Goal: Task Accomplishment & Management: Complete application form

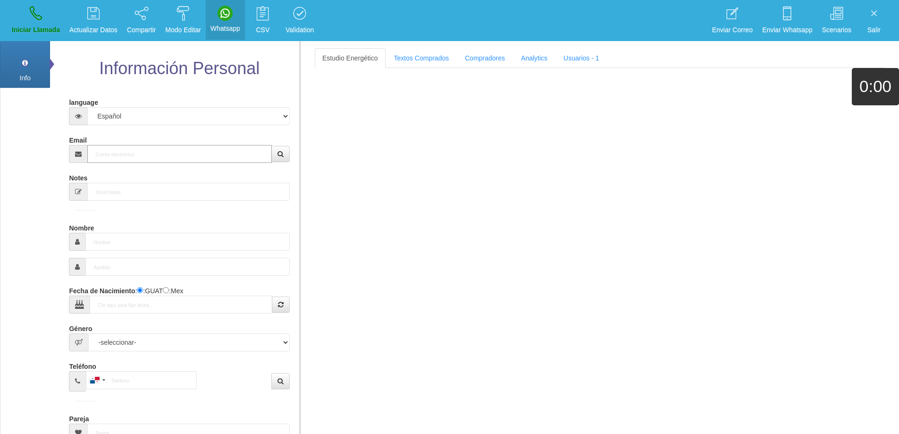
drag, startPoint x: 130, startPoint y: 159, endPoint x: 181, endPoint y: 151, distance: 52.0
click at [130, 159] on input "Email" at bounding box center [179, 154] width 184 height 18
paste input "[EMAIL_ADDRESS][DOMAIN_NAME]"
type input "[EMAIL_ADDRESS][DOMAIN_NAME]"
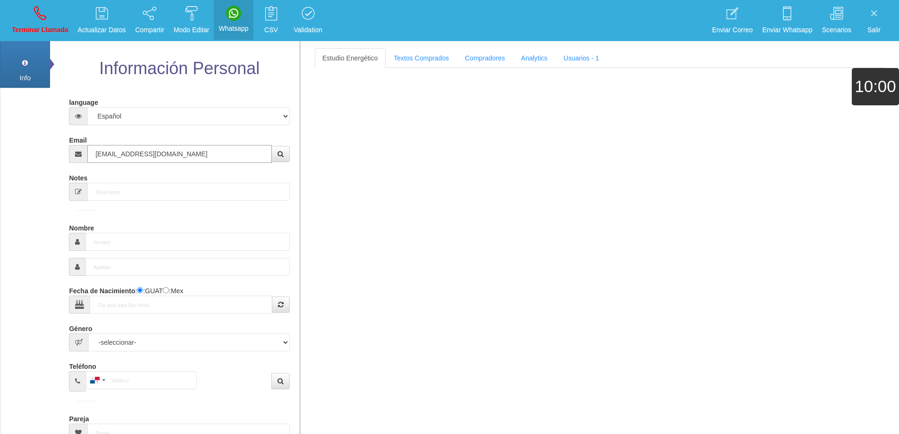
type input "16 Dic 1944"
select select "4"
type input "Excelente Comprador"
type input "[PERSON_NAME]"
select select "2"
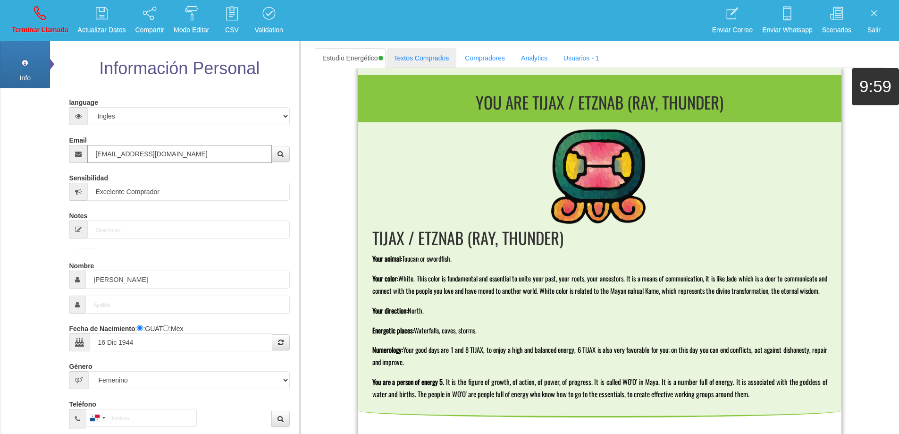
type input "[EMAIL_ADDRESS][DOMAIN_NAME]"
click at [414, 57] on link "Textos Comprados" at bounding box center [421, 58] width 70 height 20
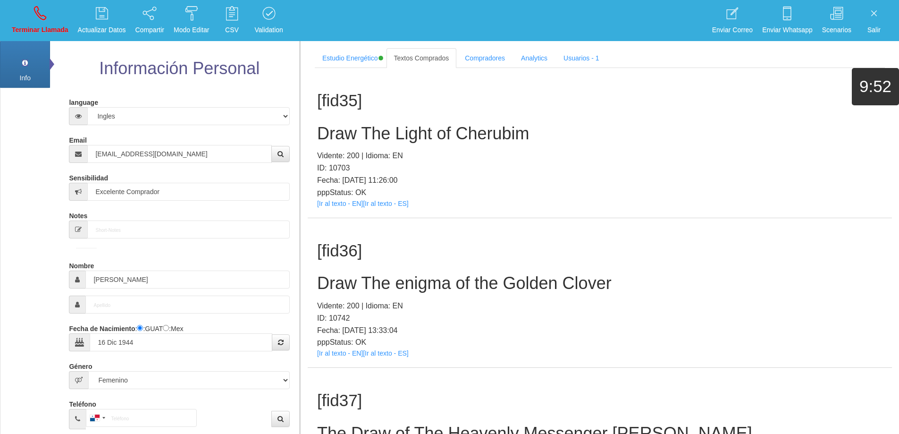
click at [730, 105] on h1 "[fid35]" at bounding box center [599, 101] width 565 height 18
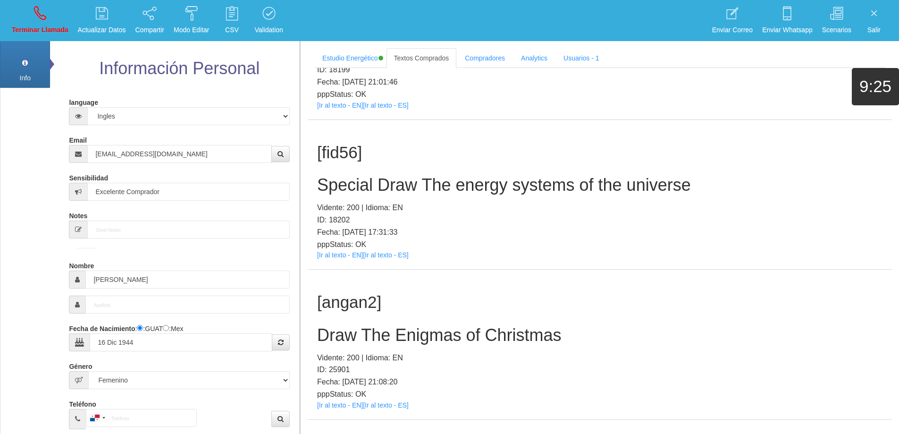
scroll to position [7444, 0]
click at [554, 187] on h2 "Special Draw The energy systems of the universe" at bounding box center [599, 183] width 565 height 19
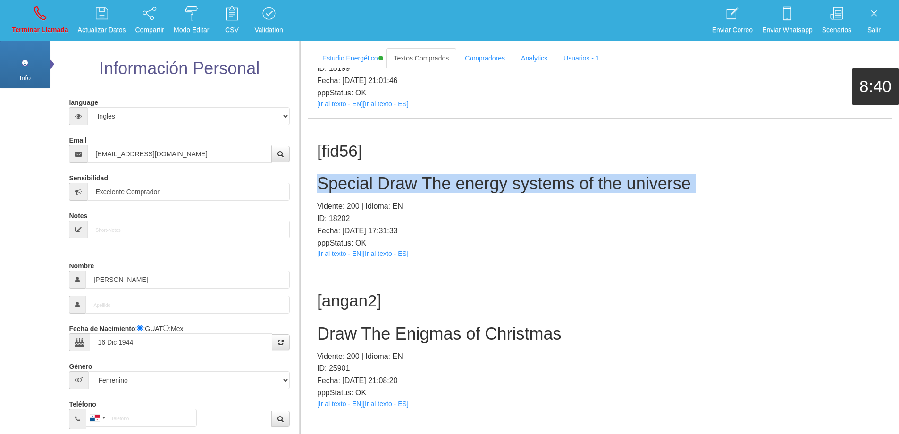
click at [554, 187] on h2 "Special Draw The energy systems of the universe" at bounding box center [599, 183] width 565 height 19
copy h2 "Special Draw The energy systems of the universe"
click at [37, 10] on icon at bounding box center [40, 13] width 12 height 15
select select "0"
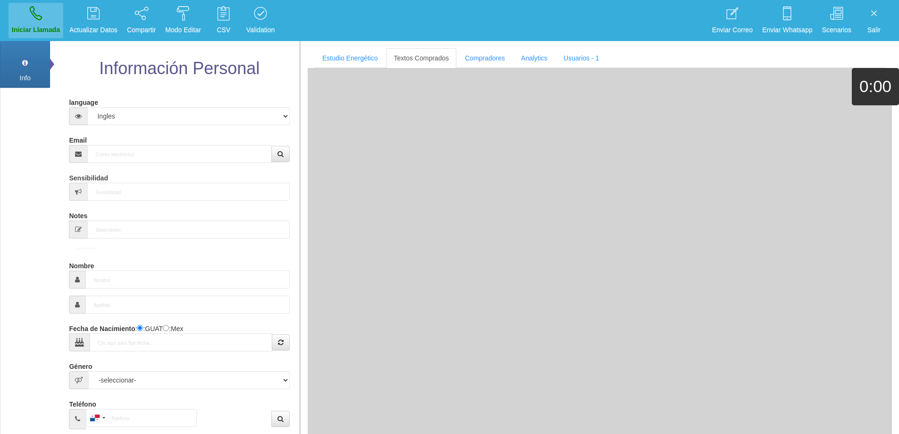
scroll to position [0, 0]
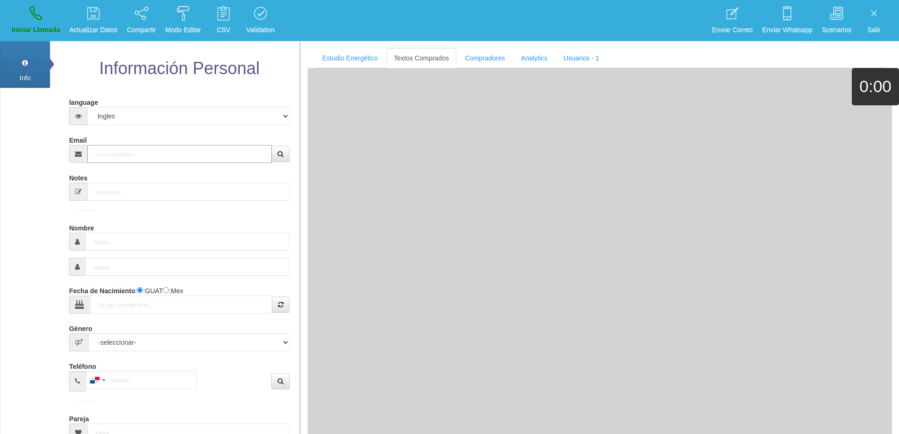
click at [142, 151] on input "Email" at bounding box center [179, 154] width 184 height 18
paste input "[EMAIL_ADDRESS][DOMAIN_NAME]"
type input "[EMAIL_ADDRESS][DOMAIN_NAME]"
type input "16 Dic 1944"
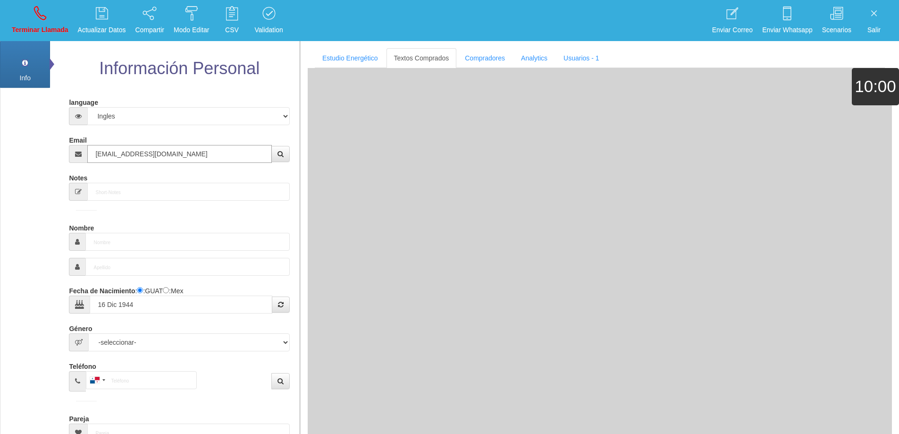
type input "Excelente Comprador"
type input "[PERSON_NAME]"
select select "2"
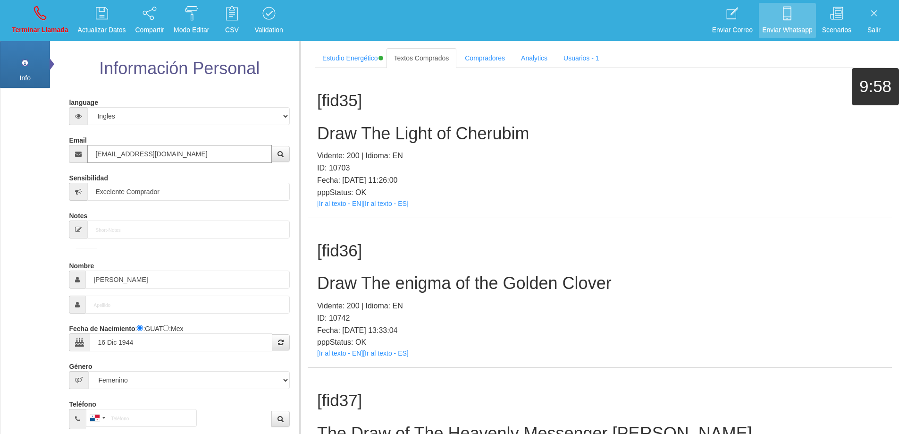
type input "[EMAIL_ADDRESS][DOMAIN_NAME]"
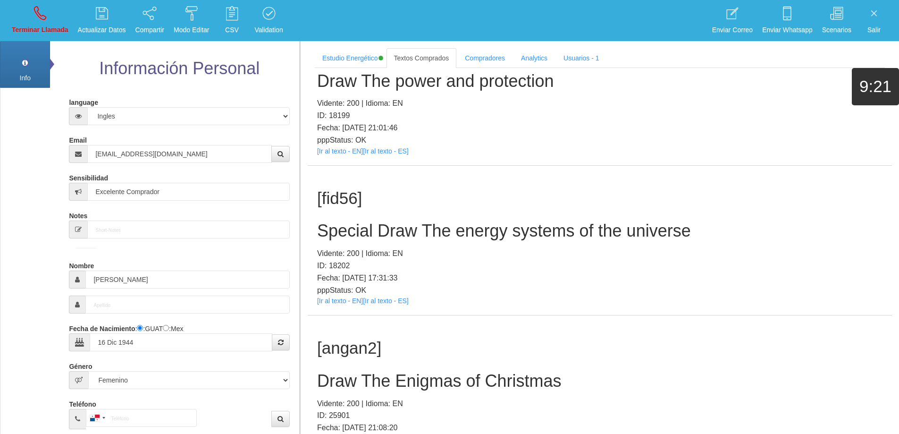
click at [644, 233] on h2 "Special Draw The energy systems of the universe" at bounding box center [599, 230] width 565 height 19
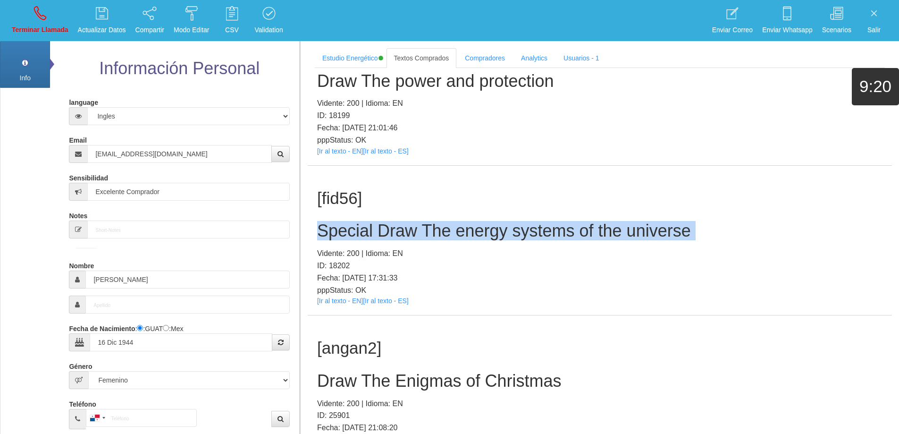
click at [644, 233] on h2 "Special Draw The energy systems of the universe" at bounding box center [599, 230] width 565 height 19
copy h2 "Special Draw The energy systems of the universe"
click at [729, 219] on div "[fid56] Special Draw The energy systems of the universe Vidente: 200 | Idioma: …" at bounding box center [600, 241] width 584 height 150
drag, startPoint x: 702, startPoint y: 231, endPoint x: 317, endPoint y: 238, distance: 385.1
click at [317, 238] on h2 "Special Draw The energy systems of the universe" at bounding box center [599, 230] width 565 height 19
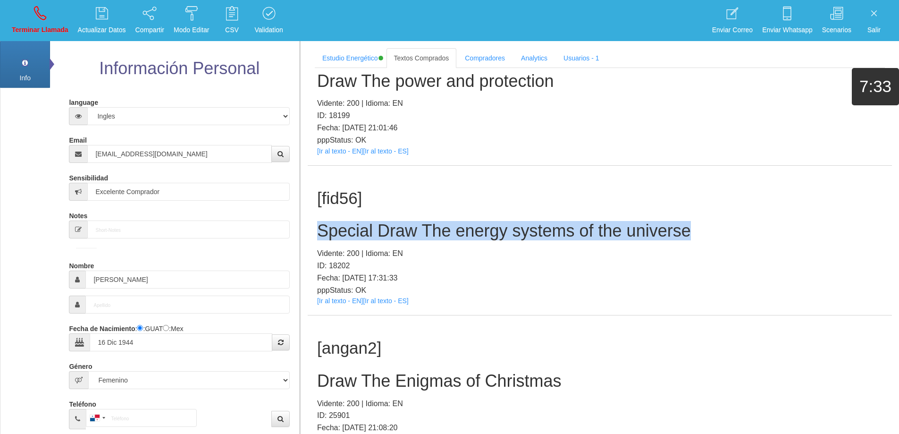
copy h2 "Special Draw The energy systems of the universe"
click at [57, 12] on link "Terminar Llamada" at bounding box center [39, 20] width 63 height 35
select select "0"
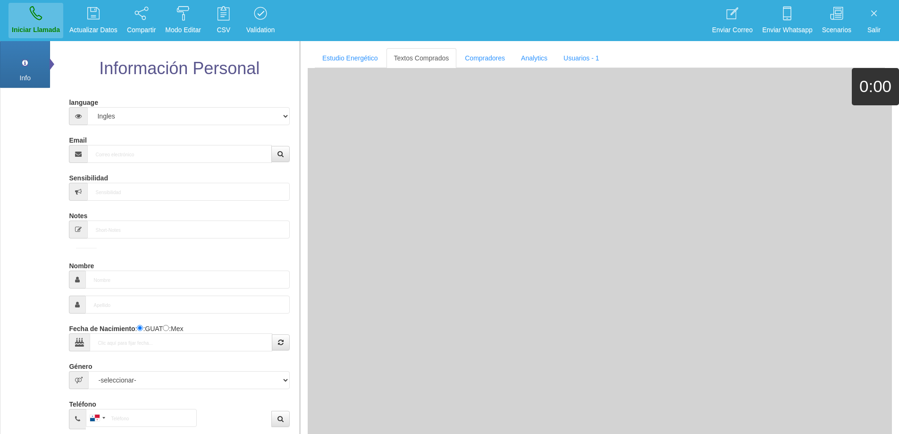
scroll to position [0, 0]
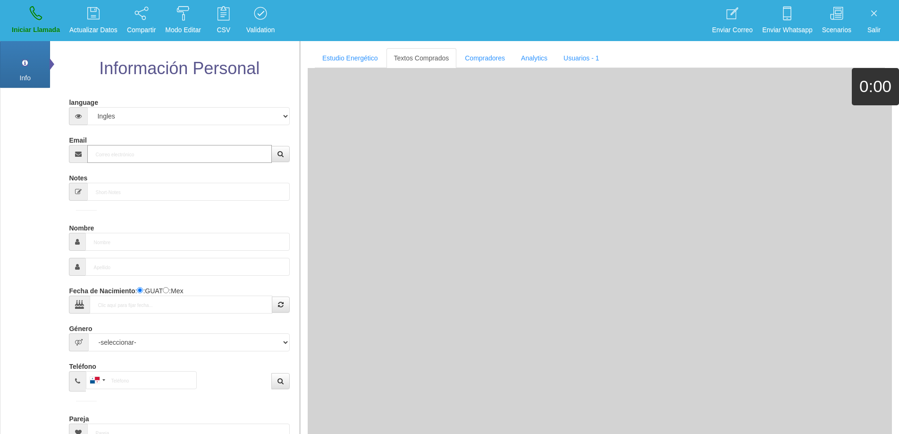
click at [139, 159] on input "Email" at bounding box center [179, 154] width 184 height 18
paste input "[EMAIL_ADDRESS][DOMAIN_NAME]"
type input "[EMAIL_ADDRESS][DOMAIN_NAME]"
type input "[DATE]"
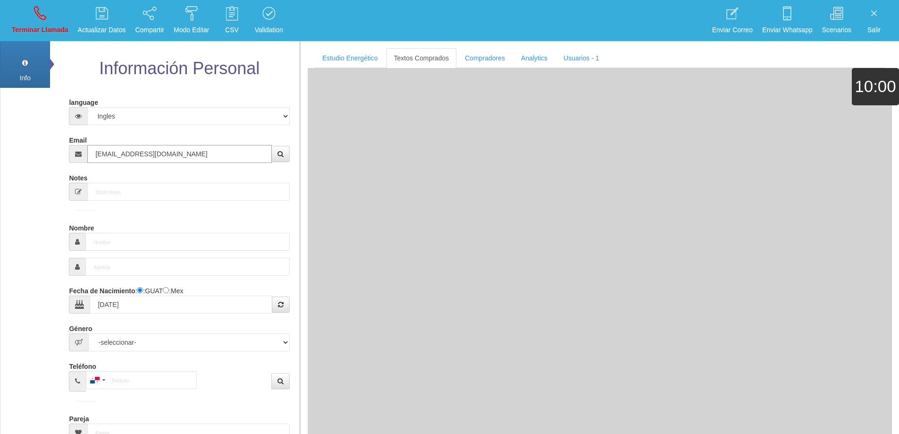
type input "Comprador bajo"
type input "[PERSON_NAME]"
select select "2"
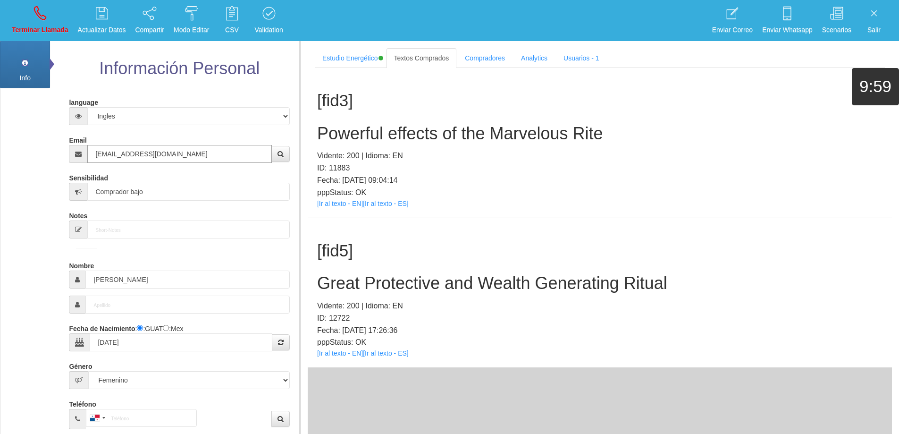
type input "[EMAIL_ADDRESS][DOMAIN_NAME]"
click at [561, 287] on h2 "Great Protective and Wealth Generating Ritual" at bounding box center [599, 283] width 565 height 19
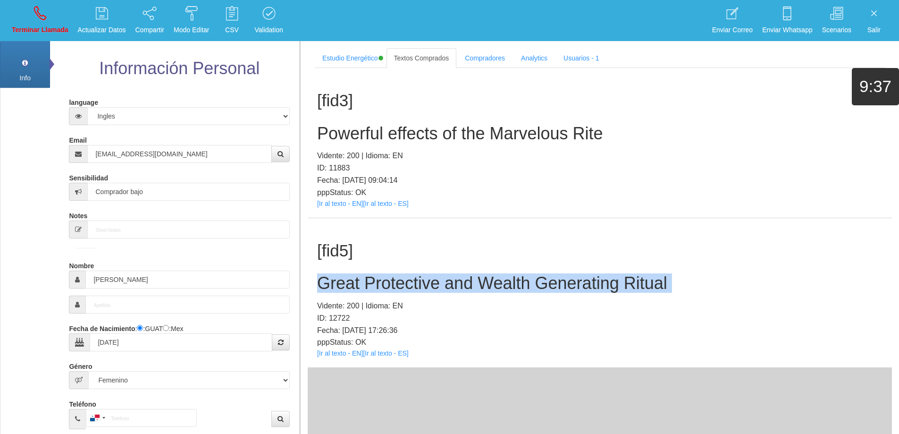
click at [561, 287] on h2 "Great Protective and Wealth Generating Ritual" at bounding box center [599, 283] width 565 height 19
copy h2 "Great Protective and Wealth Generating Ritual"
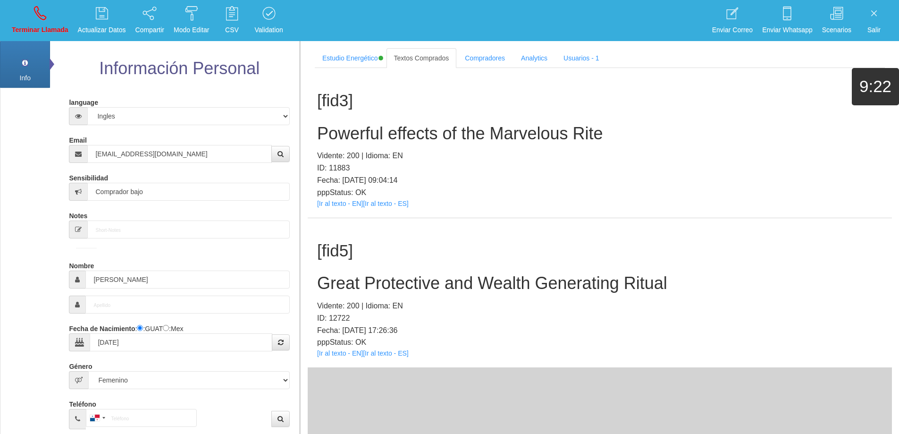
drag, startPoint x: 352, startPoint y: 353, endPoint x: 367, endPoint y: 372, distance: 23.9
click at [367, 372] on div "[fid3] Powerful effects of the Marvelous Rite Vidente: 200 | Idioma: EN ID: 118…" at bounding box center [600, 277] width 584 height 419
click at [467, 202] on div "[fid3] Powerful effects of the Marvelous Rite Vidente: 200 | Idioma: EN ID: 118…" at bounding box center [600, 143] width 584 height 150
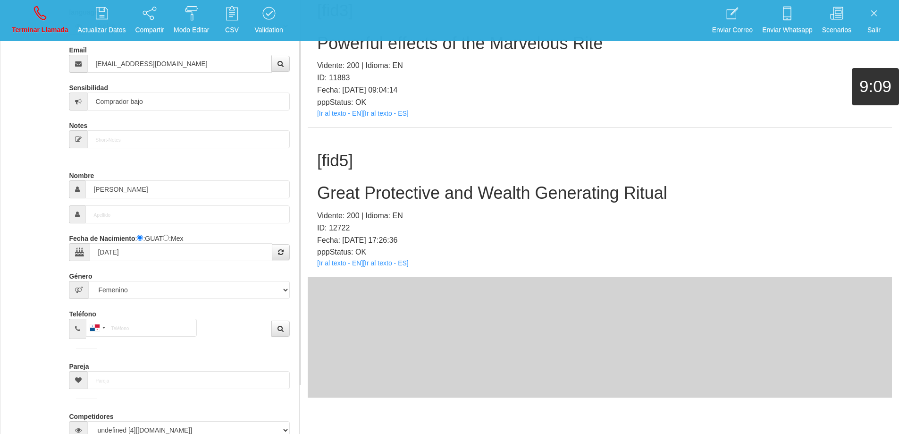
scroll to position [94, 0]
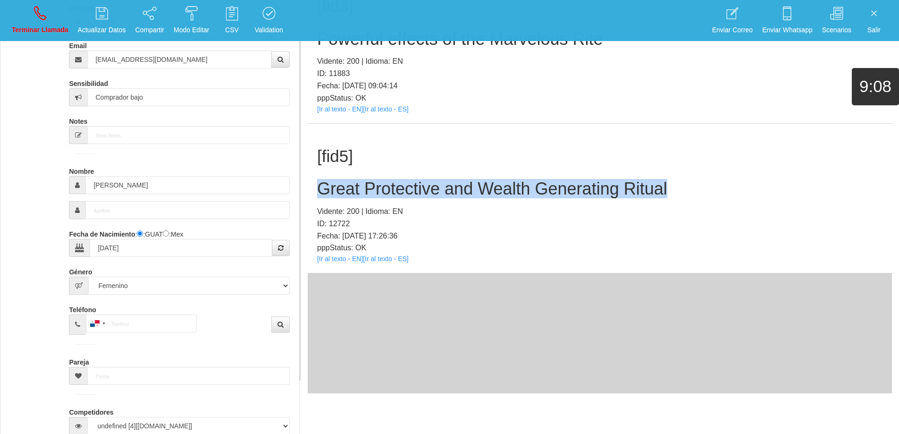
drag, startPoint x: 675, startPoint y: 189, endPoint x: 317, endPoint y: 179, distance: 358.8
click at [317, 179] on div "[fid5] Great Protective and Wealth Generating Ritual Vidente: 200 | Idioma: EN …" at bounding box center [600, 199] width 584 height 150
copy h2 "Great Protective and Wealth Generating Ritual"
click at [15, 15] on link "Terminar Llamada" at bounding box center [39, 20] width 63 height 35
select select "0"
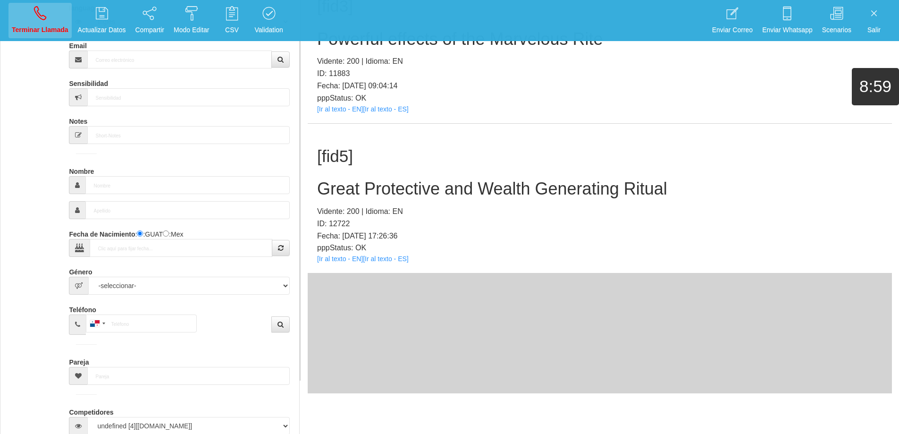
scroll to position [0, 0]
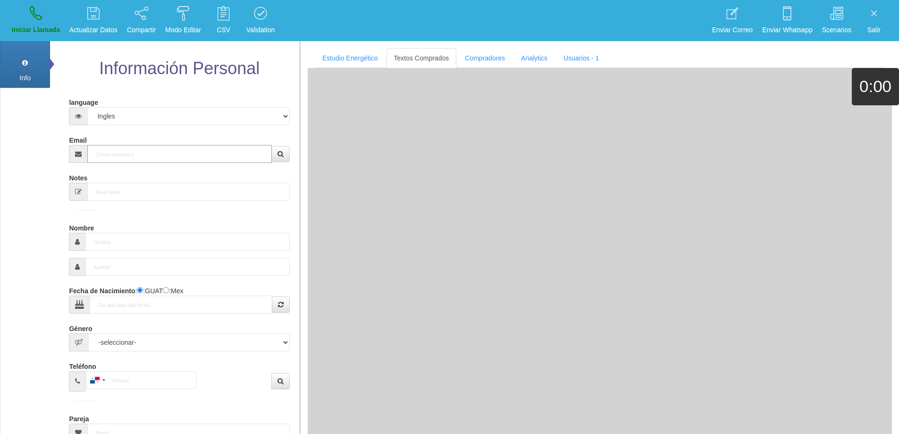
drag, startPoint x: 133, startPoint y: 158, endPoint x: 137, endPoint y: 155, distance: 5.4
click at [133, 158] on input "Email" at bounding box center [179, 154] width 184 height 18
paste input "[EMAIL_ADDRESS][DOMAIN_NAME]"
type input "[EMAIL_ADDRESS][DOMAIN_NAME]"
type input "29 Dic 1963"
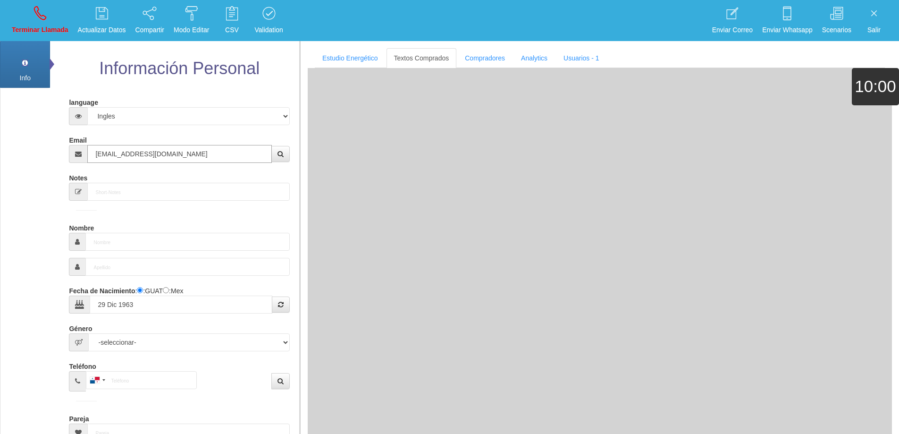
type input "Comprador bajo"
type input "[PERSON_NAME]"
select select "2"
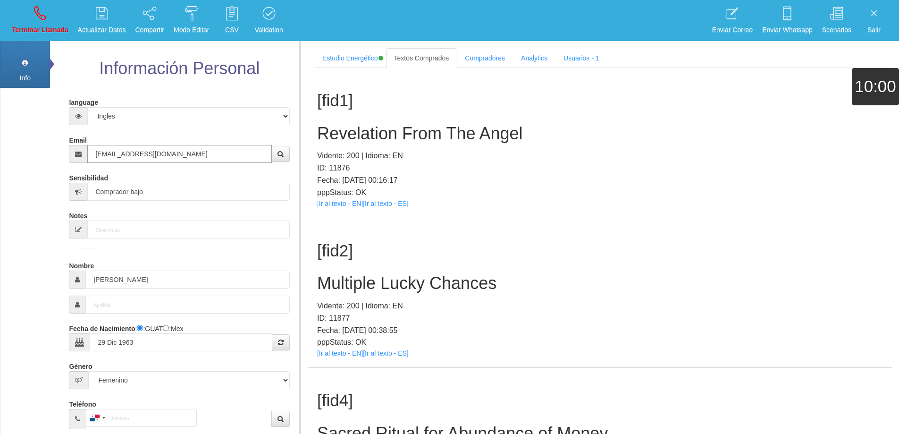
type input "[EMAIL_ADDRESS][DOMAIN_NAME]"
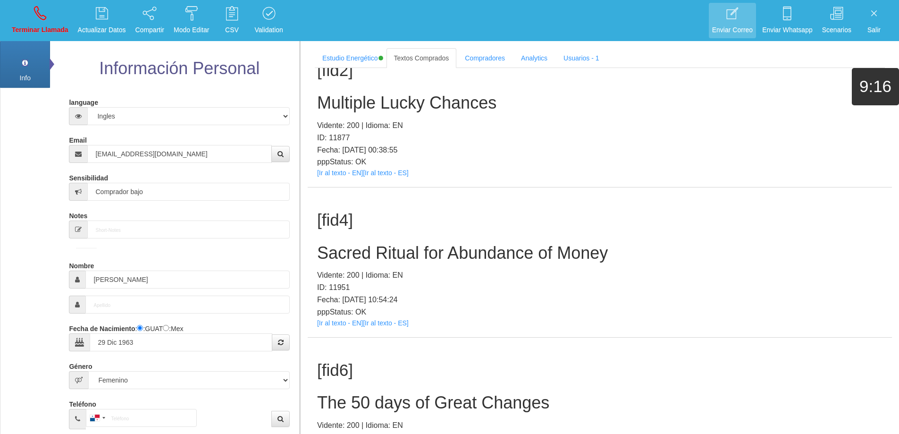
scroll to position [206, 0]
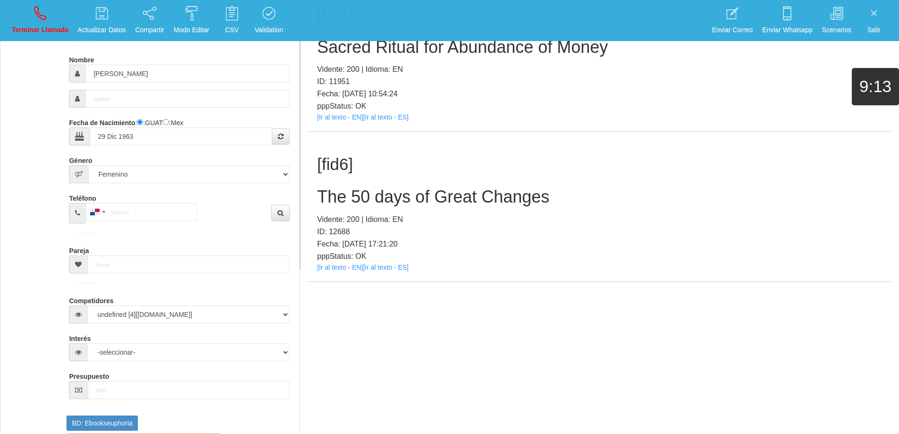
click at [468, 198] on h2 "The 50 days of Great Changes" at bounding box center [599, 196] width 565 height 19
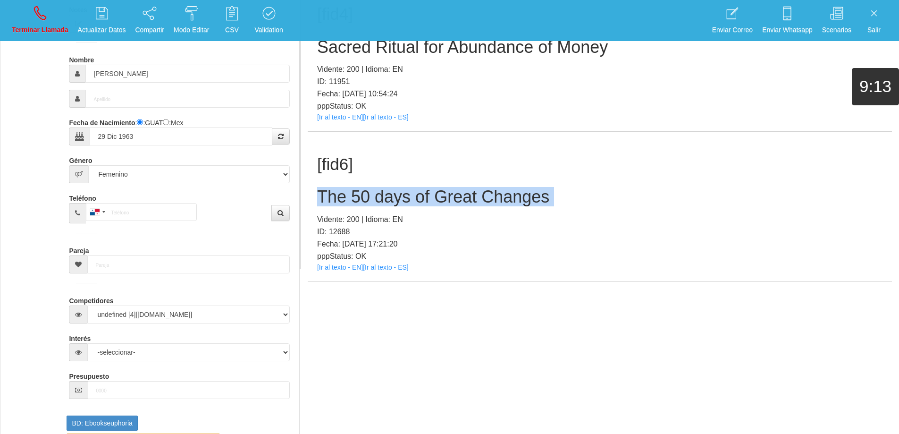
click at [468, 198] on h2 "The 50 days of Great Changes" at bounding box center [599, 196] width 565 height 19
copy h2 "The 50 days of Great Changes"
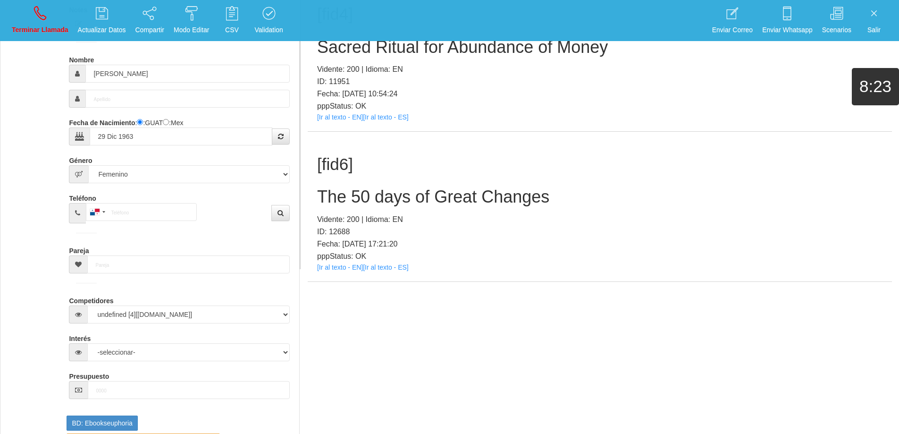
click at [612, 156] on h1 "[fid6]" at bounding box center [599, 164] width 565 height 18
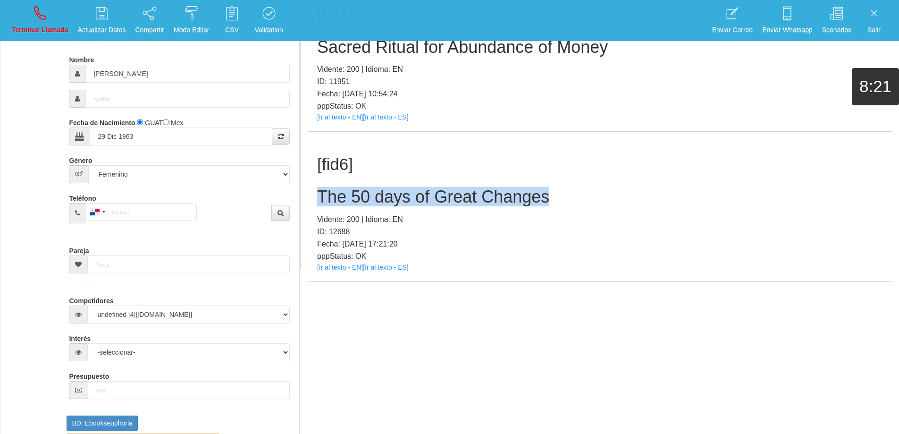
drag, startPoint x: 569, startPoint y: 206, endPoint x: 313, endPoint y: 195, distance: 256.5
click at [313, 195] on div "[fid6] The 50 days of Great Changes Vidente: 200 | Idioma: EN ID: 12688 Fecha: …" at bounding box center [600, 207] width 584 height 150
copy h2 "The 50 days of Great Changes"
click at [56, 30] on p "Terminar Llamada" at bounding box center [40, 30] width 57 height 11
select select "0"
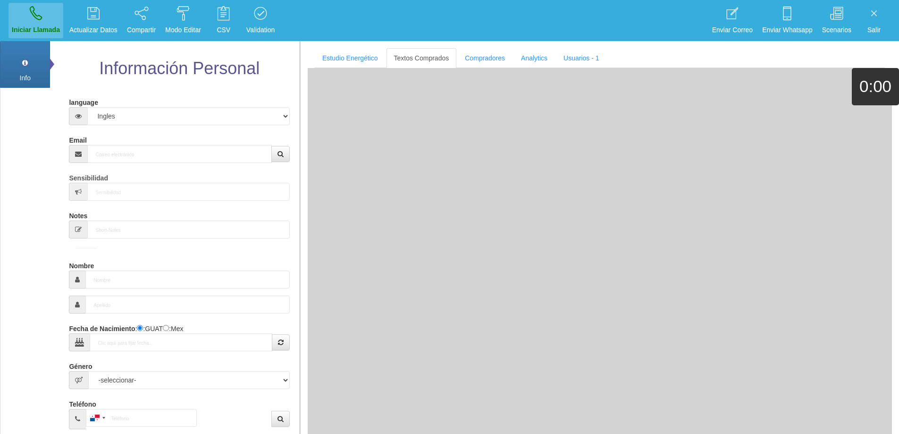
scroll to position [0, 0]
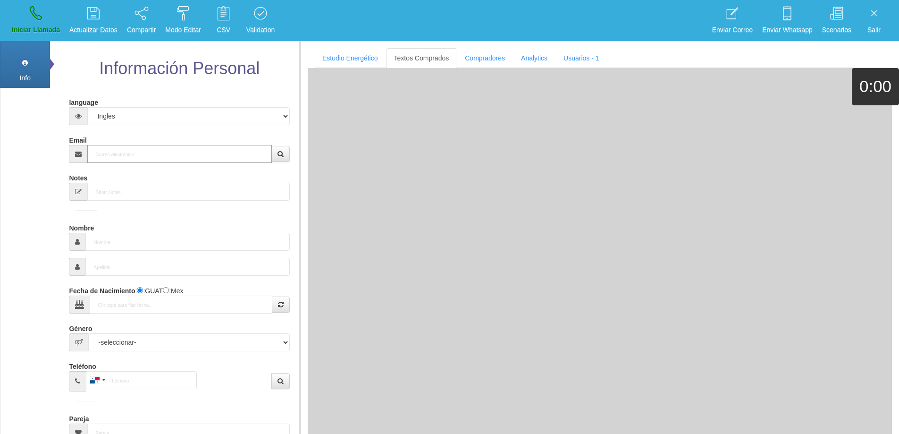
drag, startPoint x: 187, startPoint y: 160, endPoint x: 238, endPoint y: 147, distance: 52.1
click at [197, 153] on input "Email" at bounding box center [179, 154] width 184 height 18
paste input "[PERSON_NAME][EMAIL_ADDRESS][DOMAIN_NAME]"
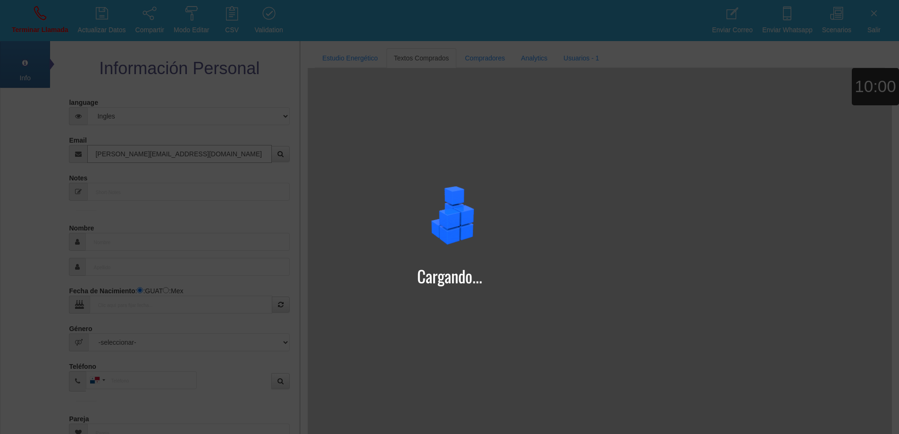
type input "[PERSON_NAME][EMAIL_ADDRESS][DOMAIN_NAME]"
type input "[DATE]"
type input "[PERSON_NAME]"
type input "[EMAIL_ADDRESS][DOMAIN_NAME]"
select select "1"
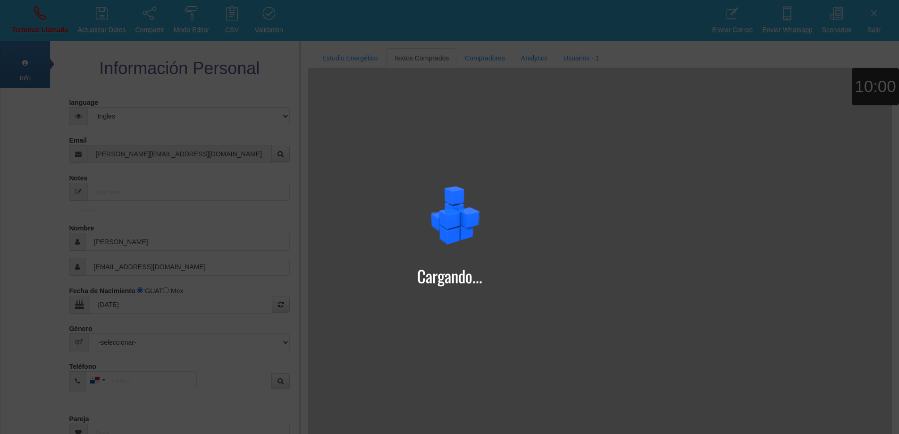
type input "Excelente Comprador"
select select "2"
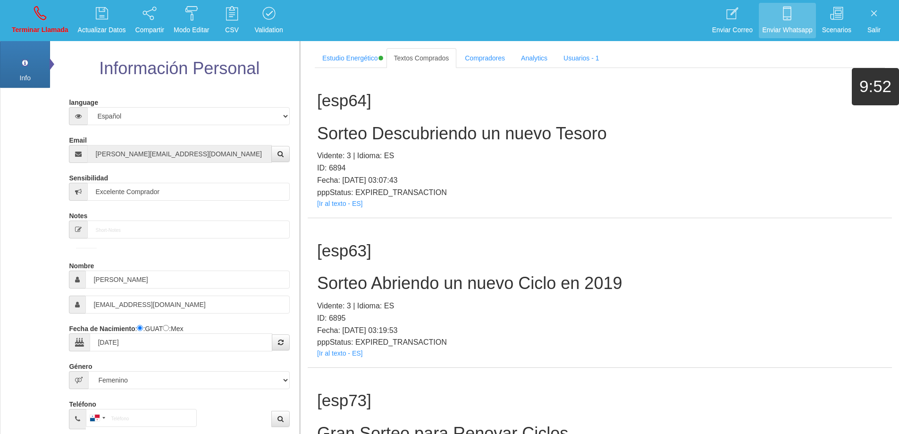
scroll to position [652, 0]
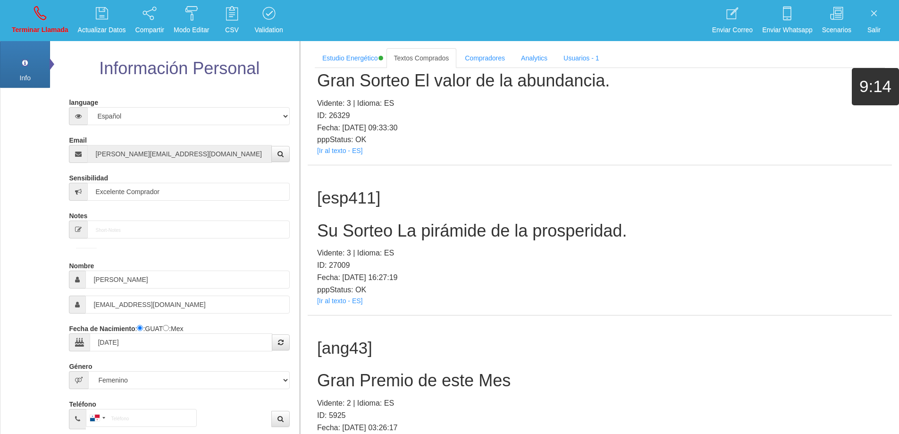
click at [472, 228] on h2 "Su Sorteo La pirámide de la prosperidad." at bounding box center [599, 230] width 565 height 19
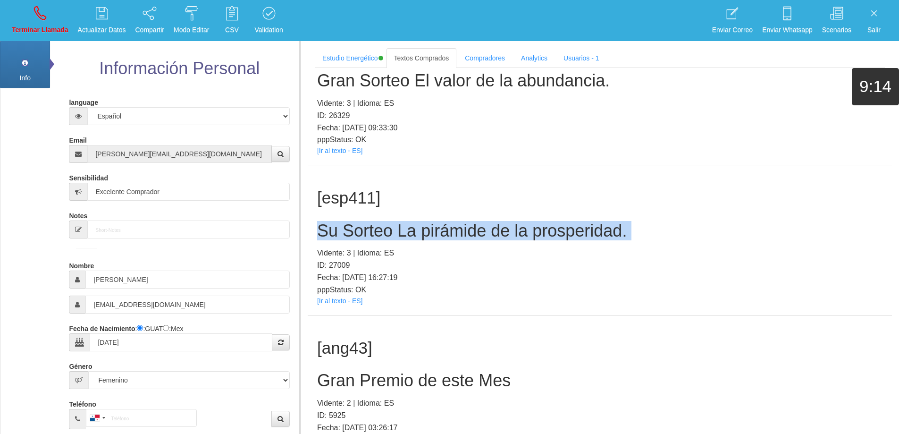
click at [472, 228] on h2 "Su Sorteo La pirámide de la prosperidad." at bounding box center [599, 230] width 565 height 19
copy h2 "Su Sorteo La pirámide de la prosperidad."
click at [599, 213] on div "[esp411] Su Sorteo La pirámide de la prosperidad. Vidente: 3 | Idioma: ES ID: 2…" at bounding box center [600, 240] width 584 height 150
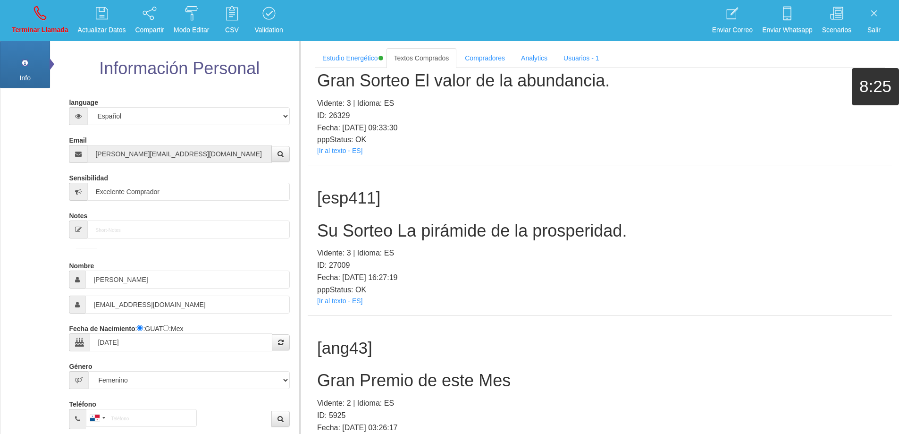
click at [684, 233] on h2 "Su Sorteo La pirámide de la prosperidad." at bounding box center [599, 230] width 565 height 19
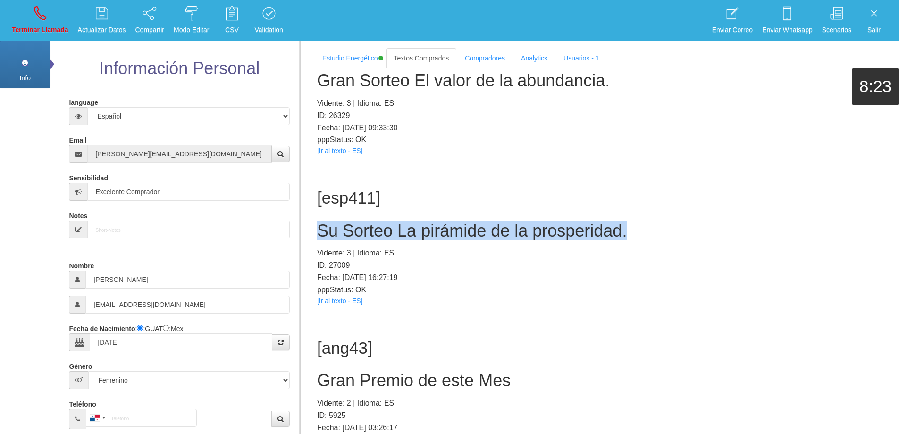
drag, startPoint x: 632, startPoint y: 238, endPoint x: 309, endPoint y: 235, distance: 322.8
click at [309, 235] on div "[esp411] Su Sorteo La pirámide de la prosperidad. Vidente: 3 | Idioma: ES ID: 2…" at bounding box center [600, 240] width 584 height 150
copy h2 "Su Sorteo La pirámide de la prosperidad."
click at [23, 15] on link "Terminar Llamada" at bounding box center [39, 20] width 63 height 35
select select "0"
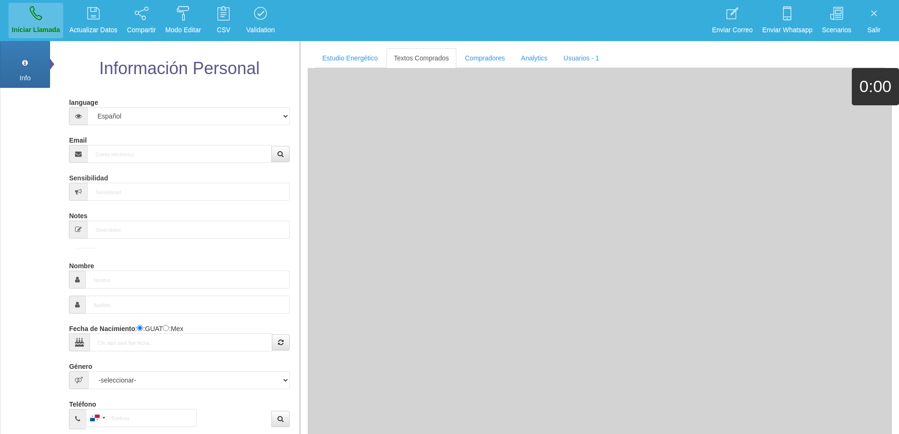
scroll to position [0, 0]
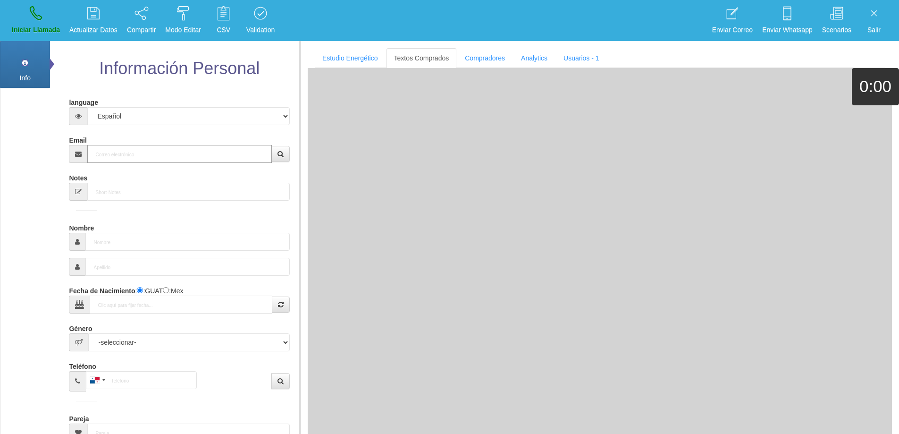
click at [170, 155] on input "Email" at bounding box center [179, 154] width 184 height 18
paste input "[EMAIL_ADDRESS][DOMAIN_NAME]"
type input "[EMAIL_ADDRESS][DOMAIN_NAME]"
type input "[DATE]"
select select "4"
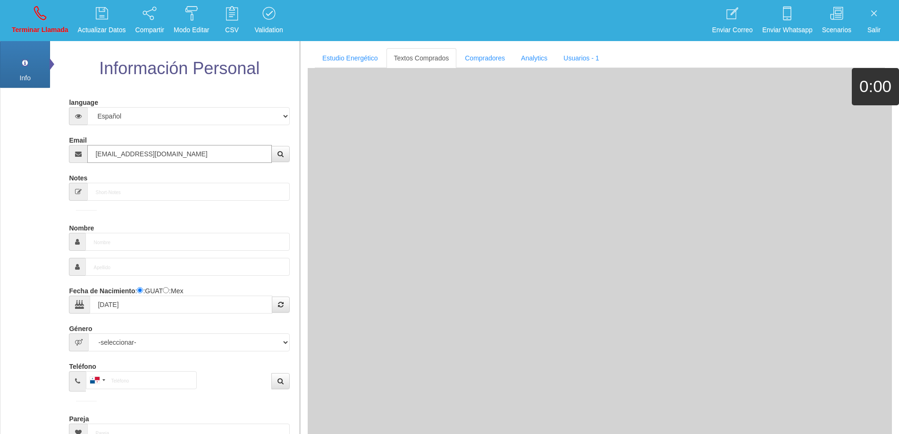
type input "Comprador simple"
type input "[PERSON_NAME]"
select select "2"
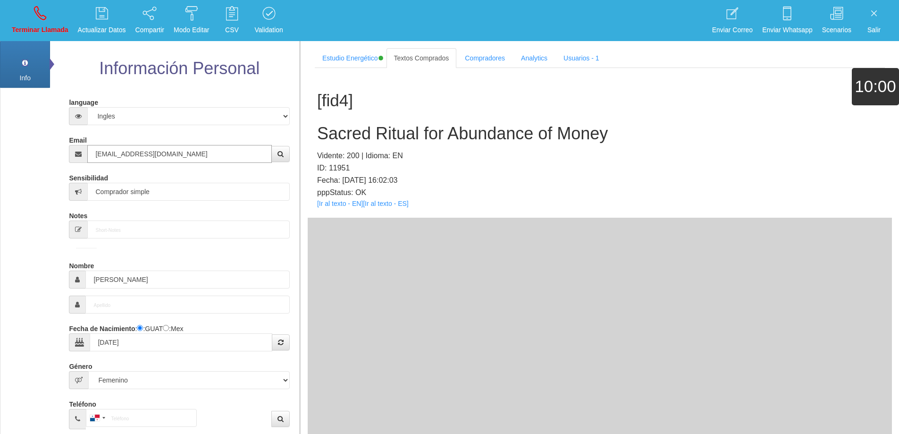
type input "[EMAIL_ADDRESS][DOMAIN_NAME]"
drag, startPoint x: 197, startPoint y: 151, endPoint x: 345, endPoint y: 159, distance: 147.9
click at [75, 145] on div "[EMAIL_ADDRESS][DOMAIN_NAME]" at bounding box center [179, 154] width 220 height 18
drag, startPoint x: 161, startPoint y: 280, endPoint x: 73, endPoint y: 268, distance: 89.1
click at [73, 268] on div "Nombre [PERSON_NAME]" at bounding box center [179, 273] width 220 height 31
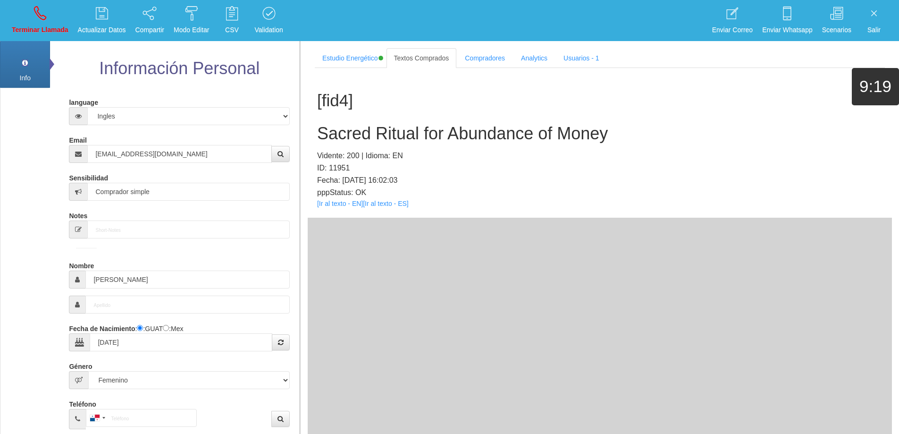
click at [480, 139] on h2 "Sacred Ritual for Abundance of Money" at bounding box center [599, 133] width 565 height 19
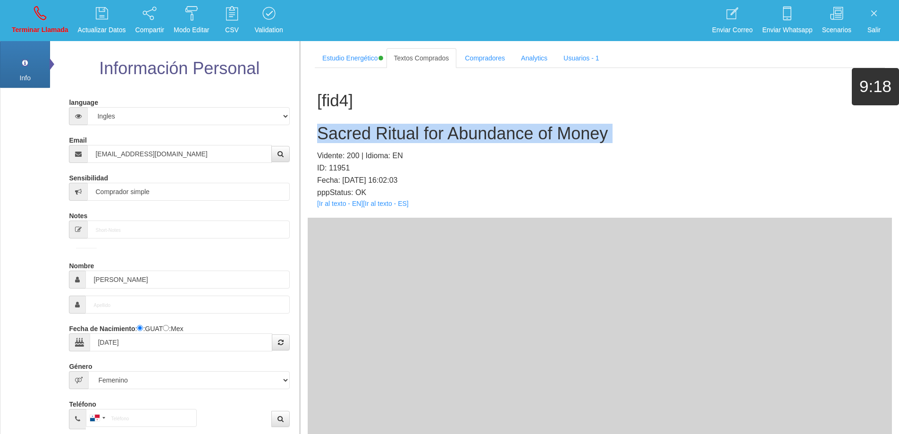
click at [480, 139] on h2 "Sacred Ritual for Abundance of Money" at bounding box center [599, 133] width 565 height 19
copy h2 "Sacred Ritual for Abundance of Money"
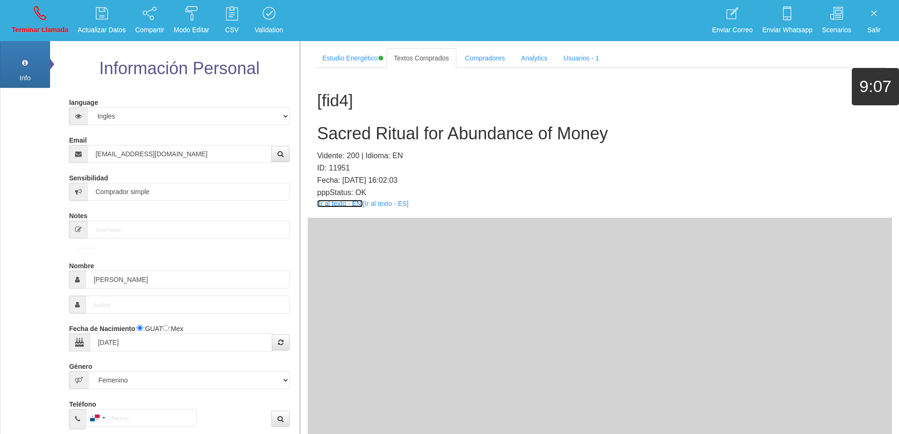
drag, startPoint x: 339, startPoint y: 199, endPoint x: 335, endPoint y: 205, distance: 7.5
drag, startPoint x: 624, startPoint y: 113, endPoint x: 627, endPoint y: 123, distance: 10.2
click at [624, 113] on div "[fid4] Sacred Ritual for Abundance of Money Vidente: 200 | Idioma: EN ID: 11951…" at bounding box center [600, 143] width 584 height 150
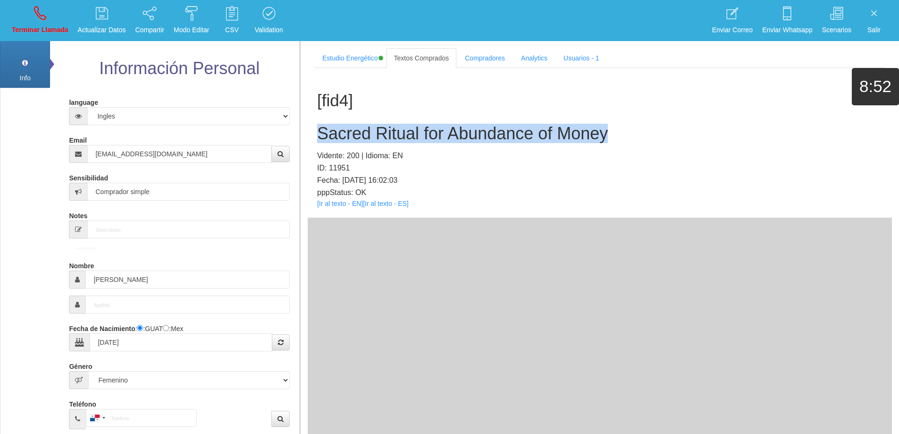
drag, startPoint x: 623, startPoint y: 133, endPoint x: 316, endPoint y: 122, distance: 307.8
click at [316, 123] on div "[fid4] Sacred Ritual for Abundance of Money Vidente: 200 | Idioma: EN ID: 11951…" at bounding box center [600, 143] width 584 height 150
click at [40, 6] on icon at bounding box center [40, 13] width 12 height 15
select select "0"
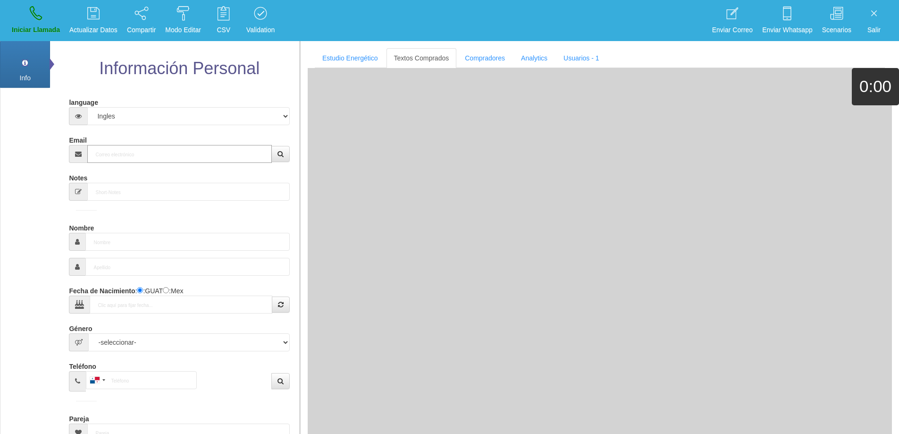
click at [140, 162] on input "Email" at bounding box center [179, 154] width 184 height 18
paste input "[EMAIL_ADDRESS][DOMAIN_NAME]"
type input "[EMAIL_ADDRESS][DOMAIN_NAME]"
type input "[DATE]"
type input "Comprador bajo"
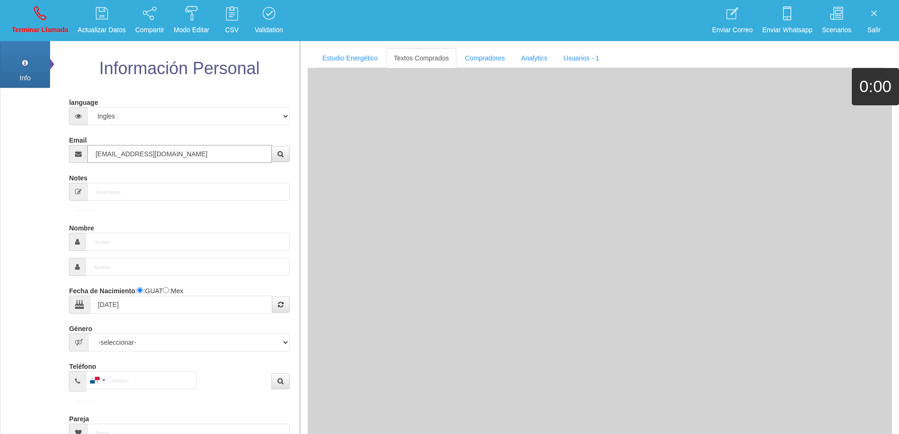
type input "[PERSON_NAME]"
select select "2"
type input "[PHONE_NUMBER]"
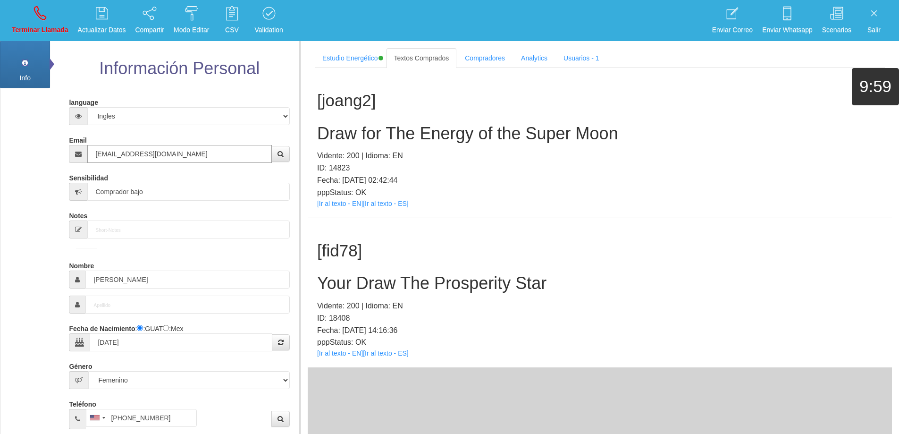
type input "[EMAIL_ADDRESS][DOMAIN_NAME]"
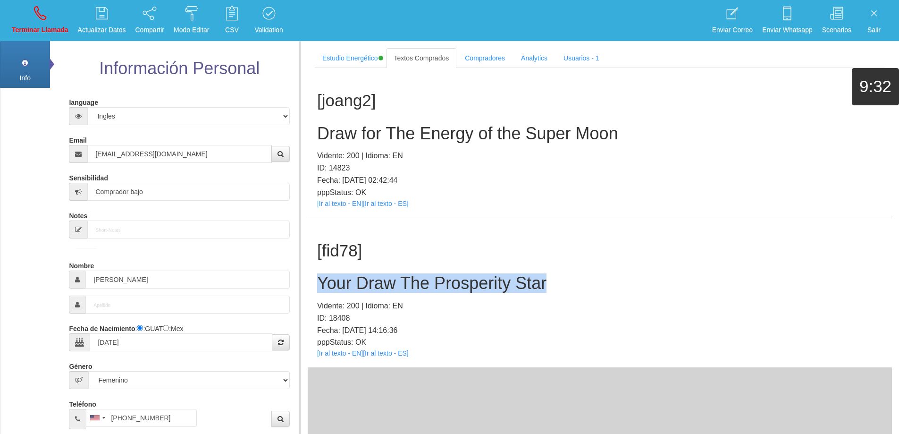
drag, startPoint x: 554, startPoint y: 281, endPoint x: 315, endPoint y: 279, distance: 239.2
click at [315, 279] on div "[fid78] Your Draw The Prosperity Star Vidente: 200 | Idioma: EN ID: 18408 Fecha…" at bounding box center [600, 293] width 584 height 150
click at [543, 266] on div "[fid78] Your Draw The Prosperity Star Vidente: 200 | Idioma: EN ID: 18408 Fecha…" at bounding box center [600, 293] width 584 height 150
drag, startPoint x: 553, startPoint y: 287, endPoint x: 314, endPoint y: 290, distance: 238.8
click at [310, 290] on div "[fid78] Your Draw The Prosperity Star Vidente: 200 | Idioma: EN ID: 18408 Fecha…" at bounding box center [600, 293] width 584 height 150
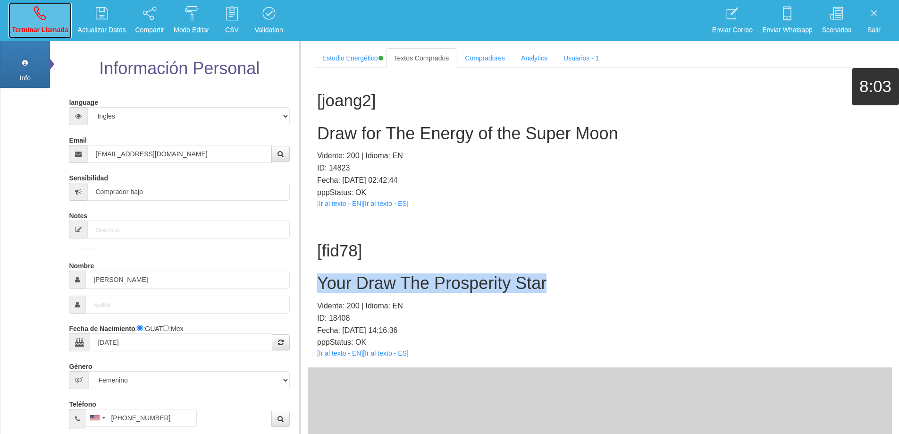
click at [51, 18] on link "Terminar Llamada" at bounding box center [39, 20] width 63 height 35
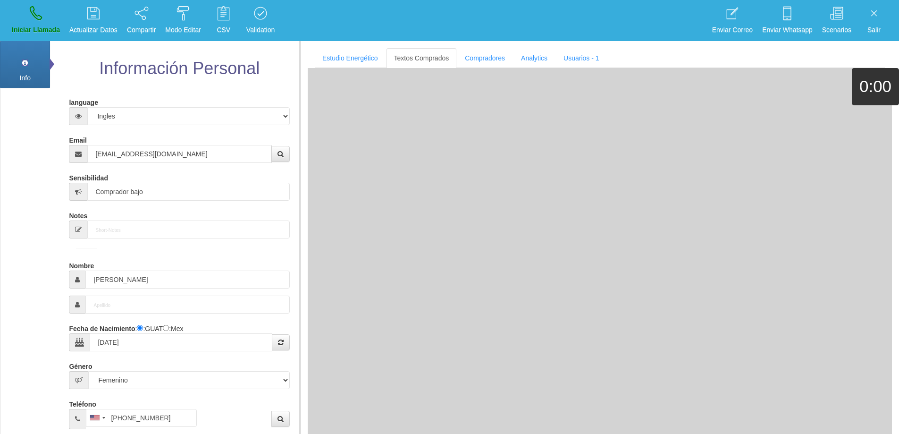
select select "0"
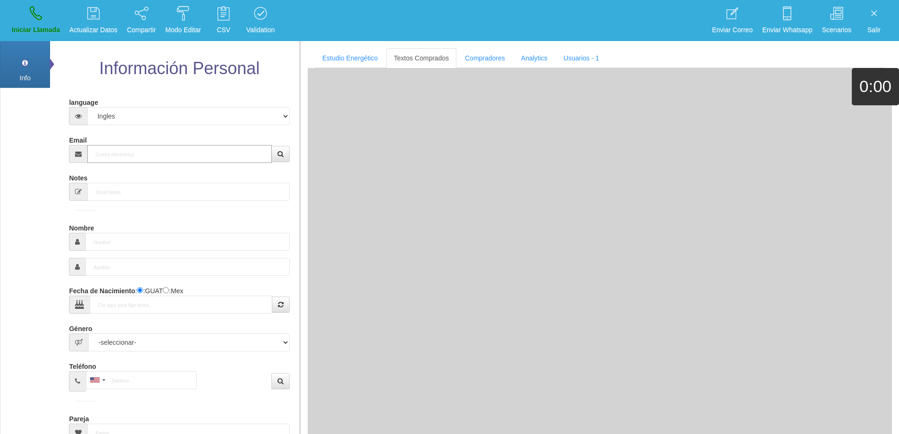
drag, startPoint x: 161, startPoint y: 157, endPoint x: 253, endPoint y: 142, distance: 92.7
click at [175, 151] on input "Email" at bounding box center [179, 154] width 184 height 18
paste input "[EMAIL_ADDRESS][DOMAIN_NAME]"
type input "[EMAIL_ADDRESS][DOMAIN_NAME]"
type input "[DATE]"
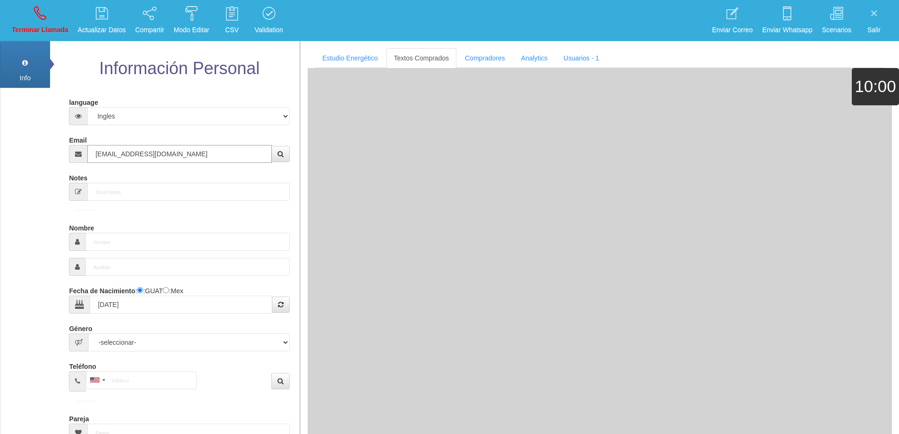
type input "Comprador bajo"
type input "Sis"
select select "2"
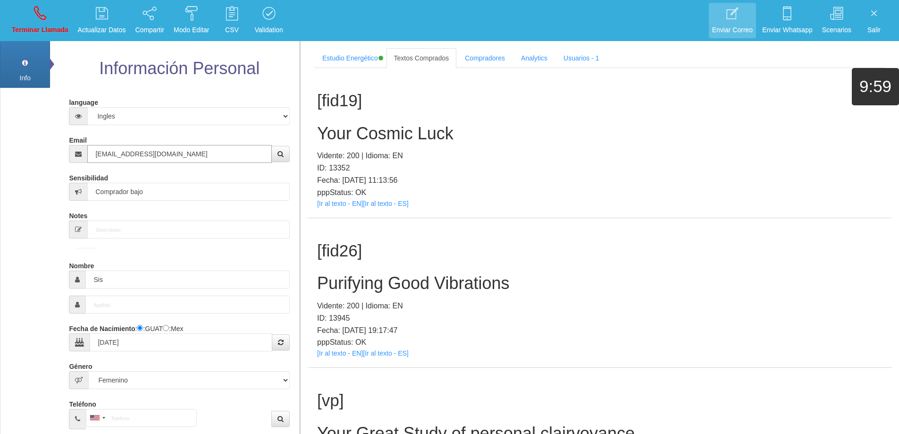
type input "[EMAIL_ADDRESS][DOMAIN_NAME]"
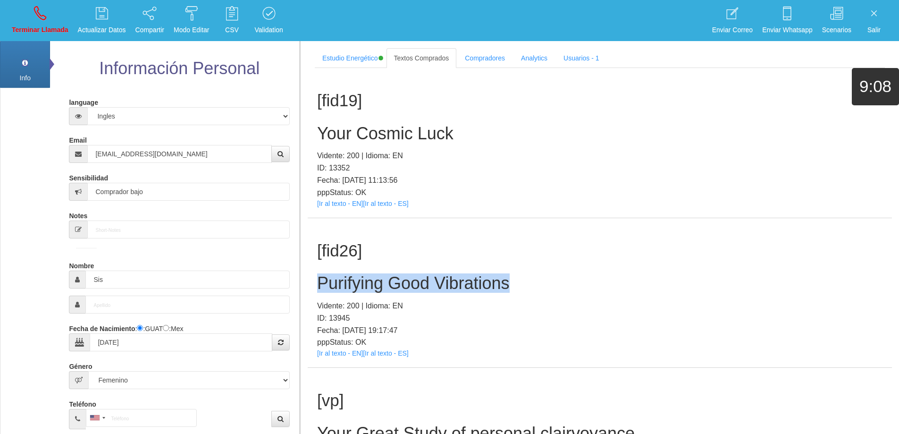
drag, startPoint x: 525, startPoint y: 285, endPoint x: 310, endPoint y: 282, distance: 215.7
click at [308, 282] on div "[fid26] Purifying Good Vibrations Vidente: 200 | Idioma: EN ID: 13945 Fecha: [D…" at bounding box center [600, 293] width 584 height 150
click at [530, 285] on h2 "Purifying Good Vibrations" at bounding box center [599, 283] width 565 height 19
drag, startPoint x: 524, startPoint y: 284, endPoint x: 308, endPoint y: 264, distance: 217.5
click at [308, 264] on div "[fid26] Purifying Good Vibrations Vidente: 200 | Idioma: EN ID: 13945 Fecha: [D…" at bounding box center [600, 293] width 584 height 150
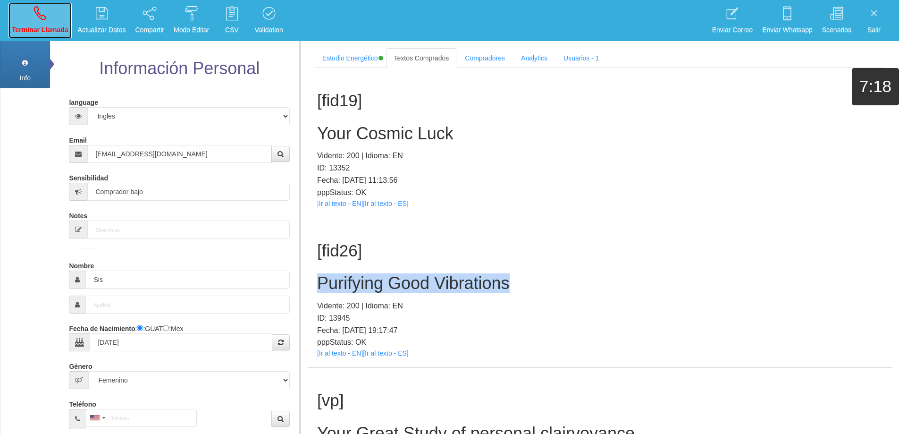
click at [45, 17] on icon at bounding box center [40, 13] width 12 height 15
select select "0"
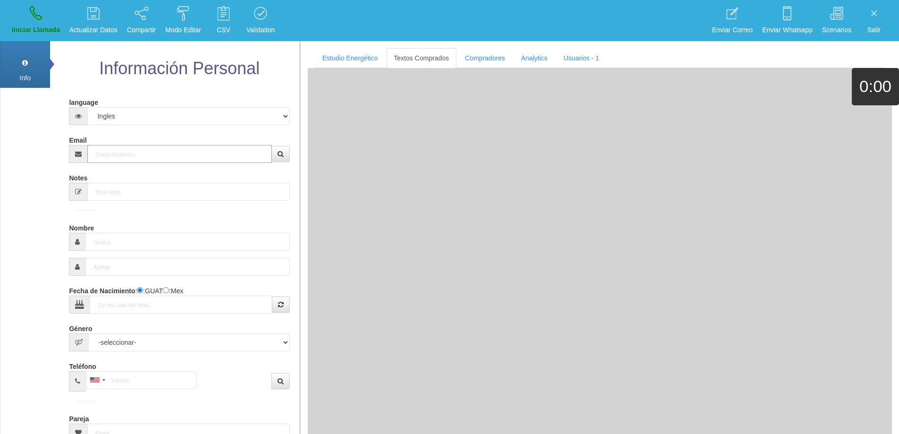
drag, startPoint x: 178, startPoint y: 157, endPoint x: 227, endPoint y: 147, distance: 50.4
click at [186, 153] on input "Email" at bounding box center [179, 154] width 184 height 18
paste input "[EMAIL_ADDRESS][DOMAIN_NAME]"
type input "[EMAIL_ADDRESS][DOMAIN_NAME]"
type input "[DATE]"
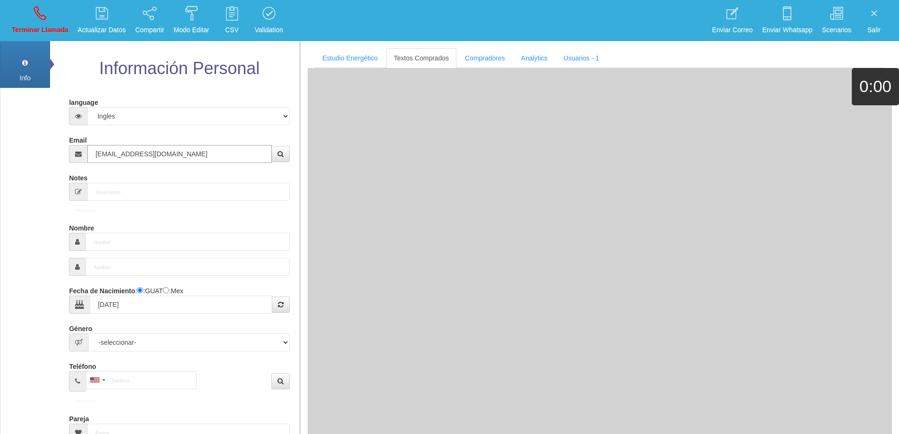
type input "Comprador bajo"
type input "[PERSON_NAME]"
select select "2"
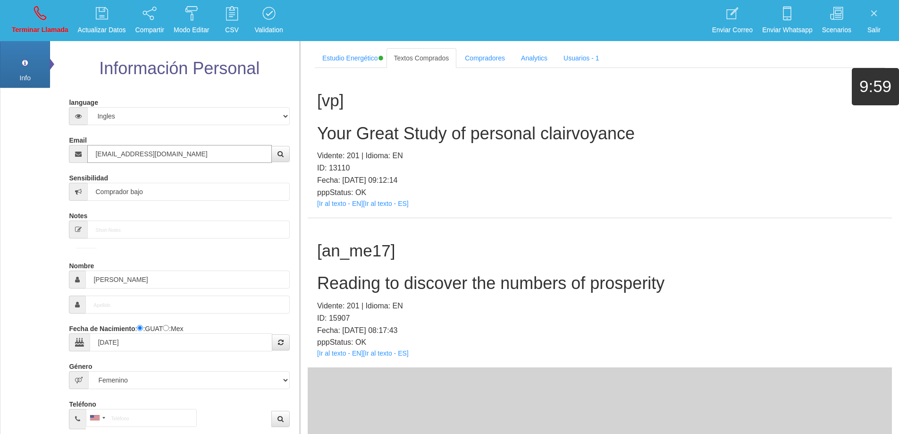
type input "[EMAIL_ADDRESS][DOMAIN_NAME]"
click at [531, 290] on h2 "Reading to discover the numbers of prosperity" at bounding box center [599, 283] width 565 height 19
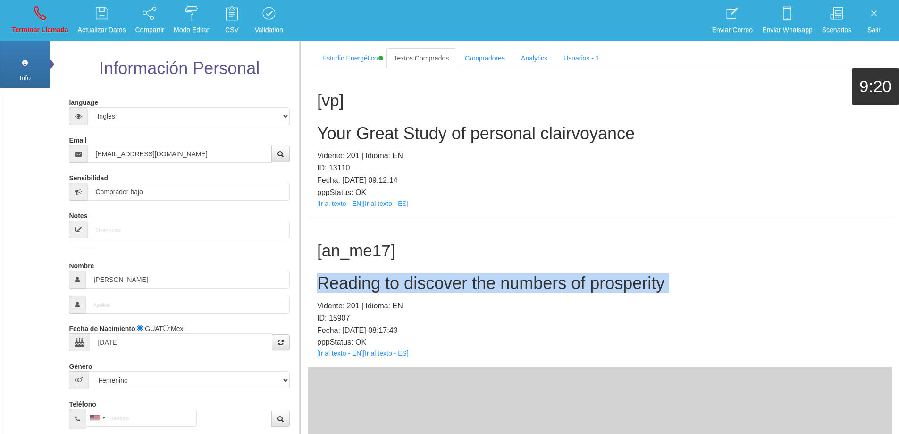
click at [531, 290] on h2 "Reading to discover the numbers of prosperity" at bounding box center [599, 283] width 565 height 19
click at [570, 273] on div "[an_me17] Reading to discover the numbers of prosperity Vidente: 201 | Idioma: …" at bounding box center [600, 293] width 584 height 150
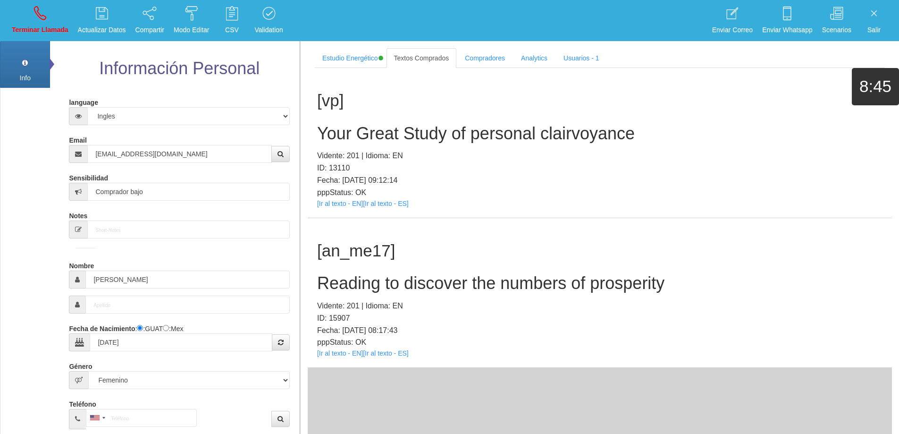
click at [567, 279] on h2 "Reading to discover the numbers of prosperity" at bounding box center [599, 283] width 565 height 19
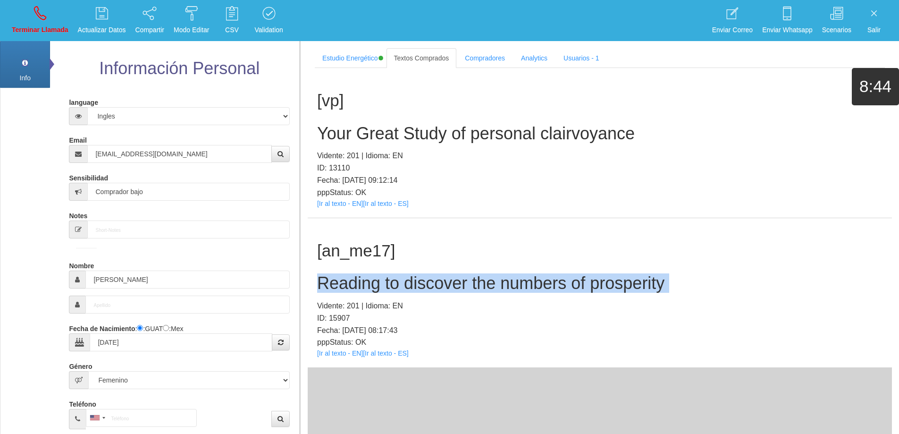
click at [567, 279] on h2 "Reading to discover the numbers of prosperity" at bounding box center [599, 283] width 565 height 19
click at [51, 31] on p "Terminar Llamada" at bounding box center [40, 30] width 57 height 11
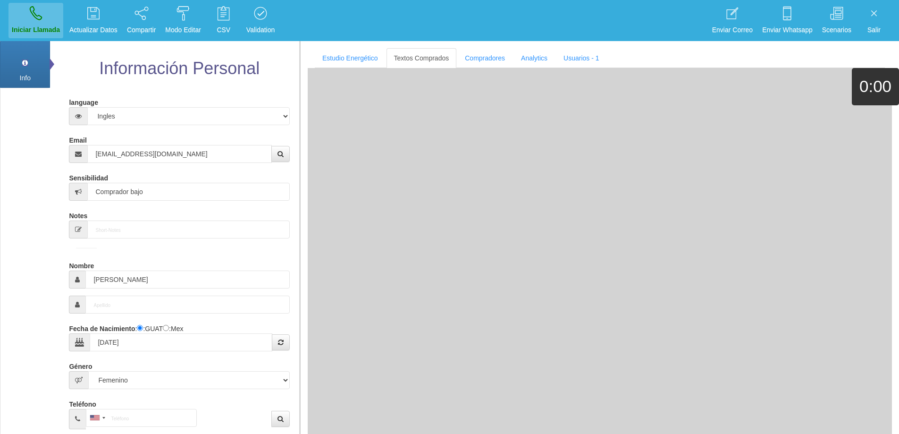
select select "0"
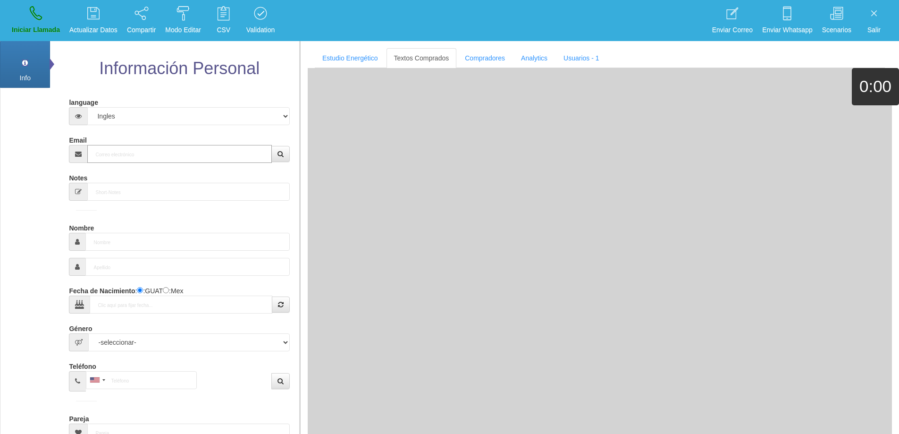
click at [168, 155] on input "Email" at bounding box center [179, 154] width 184 height 18
paste input "[EMAIL_ADDRESS][DOMAIN_NAME]"
type input "[EMAIL_ADDRESS][DOMAIN_NAME]"
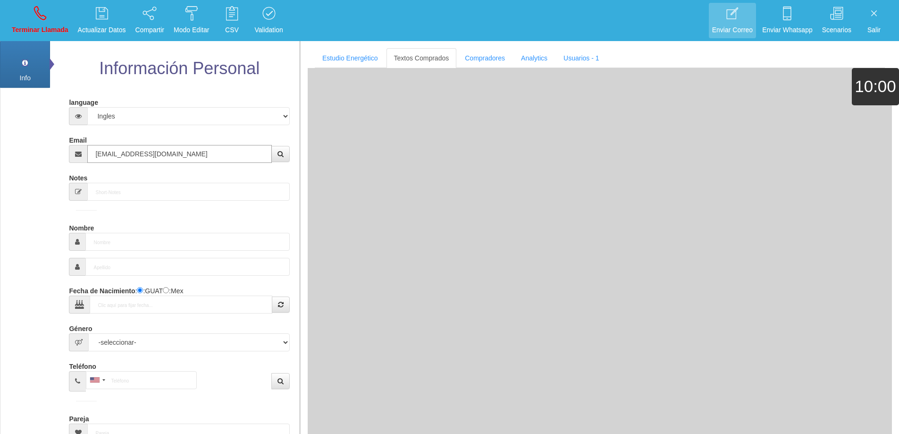
type input "15 Abr 1968"
type input "Excelente Comprador"
type input "[PERSON_NAME]"
select select "1"
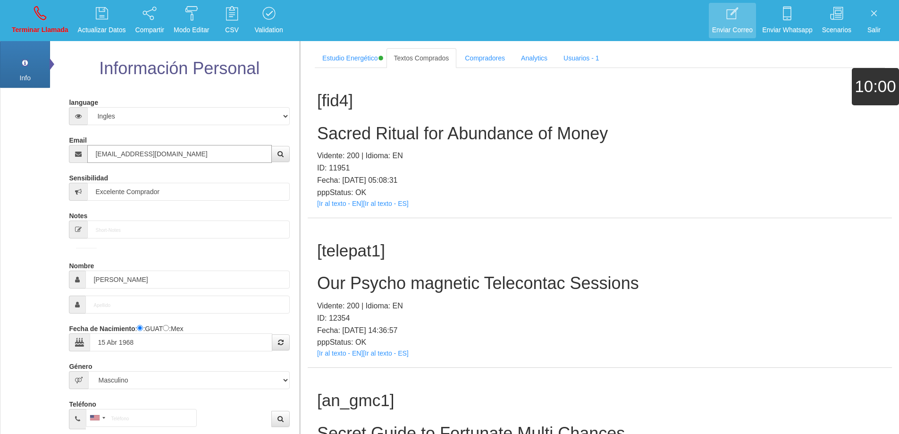
type input "[EMAIL_ADDRESS][DOMAIN_NAME]"
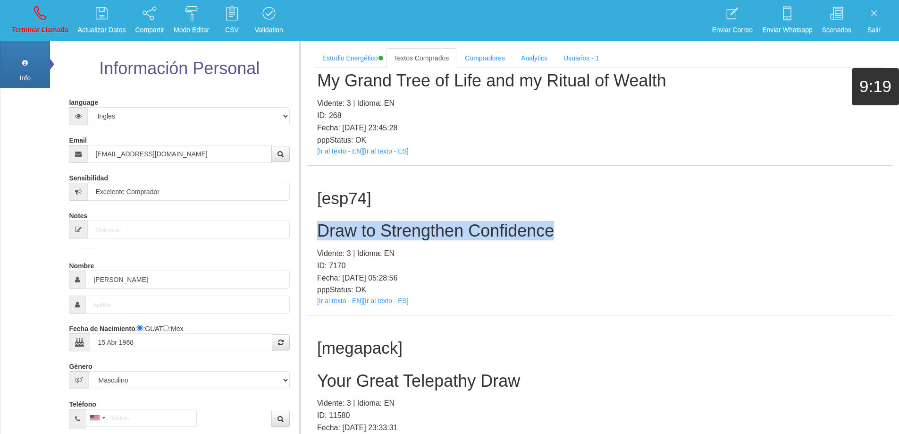
drag, startPoint x: 571, startPoint y: 235, endPoint x: 319, endPoint y: 232, distance: 251.5
click at [319, 232] on h2 "Draw to Strengthen Confidence" at bounding box center [599, 230] width 565 height 19
click at [32, 26] on p "Terminar Llamada" at bounding box center [40, 30] width 57 height 11
select select "0"
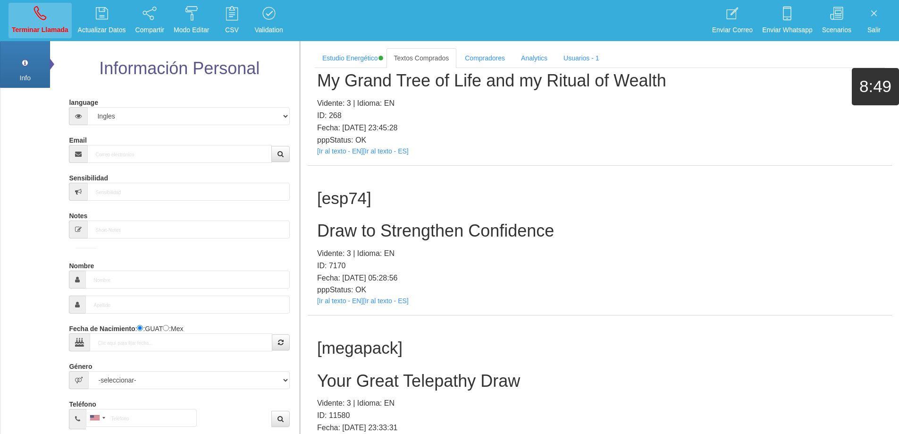
scroll to position [0, 0]
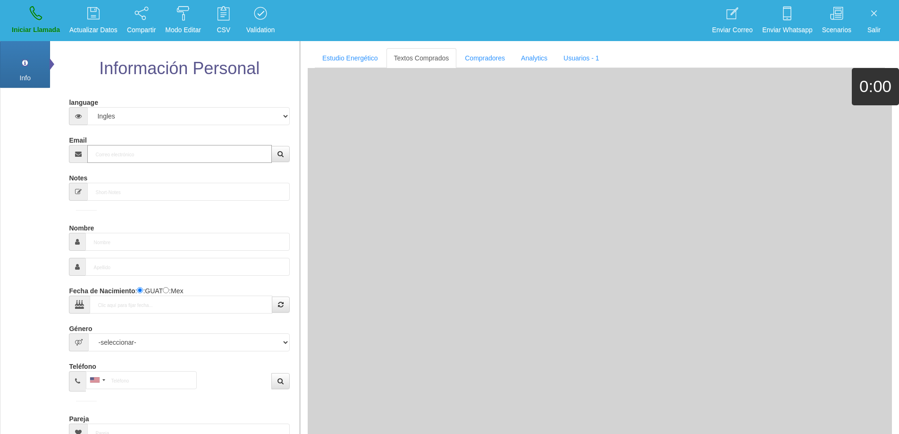
click at [147, 155] on input "Email" at bounding box center [179, 154] width 184 height 18
paste input "[EMAIL_ADDRESS][DOMAIN_NAME]"
type input "[EMAIL_ADDRESS][DOMAIN_NAME]"
type input "[DATE]"
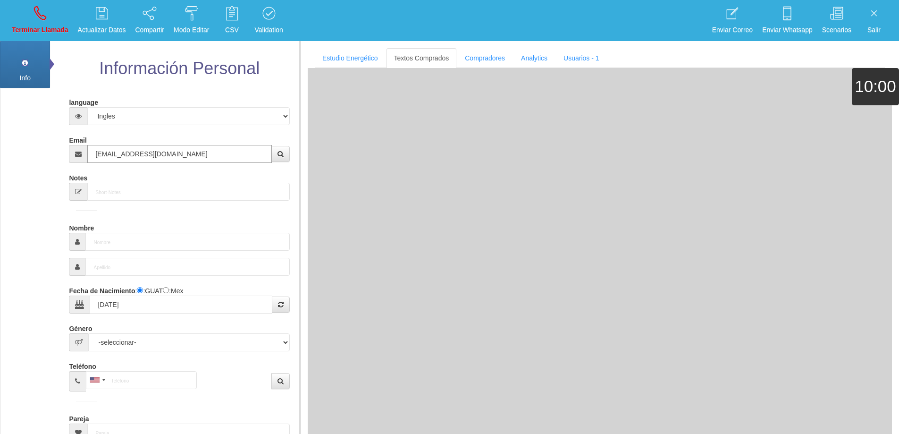
select select
type input "Comprador simple"
type input "[PERSON_NAME]"
select select "2"
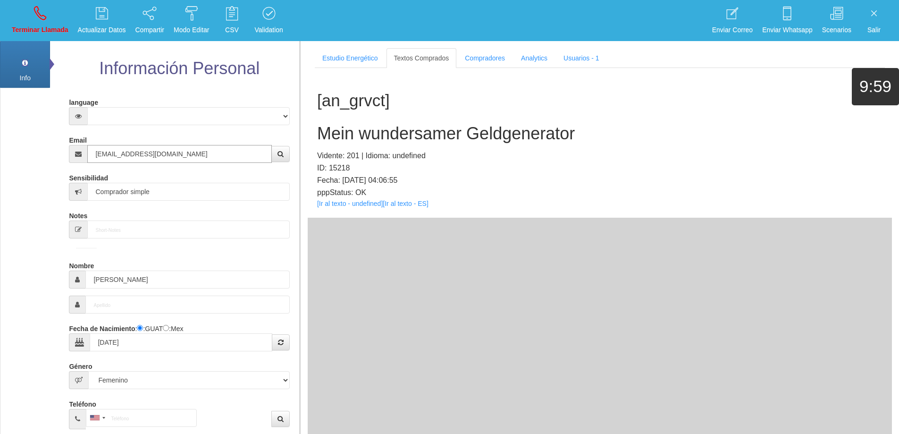
type input "[EMAIL_ADDRESS][DOMAIN_NAME]"
drag, startPoint x: 114, startPoint y: 138, endPoint x: 47, endPoint y: 128, distance: 67.7
click at [47, 128] on div "Info Pref Extra Información Personal language Español Portugues [PERSON_NAME] E…" at bounding box center [150, 349] width 300 height 618
drag, startPoint x: 76, startPoint y: 275, endPoint x: 78, endPoint y: 266, distance: 9.1
click at [52, 272] on div "Información Personal language Español Portugues [PERSON_NAME] Email [EMAIL_ADDR…" at bounding box center [174, 348] width 249 height 617
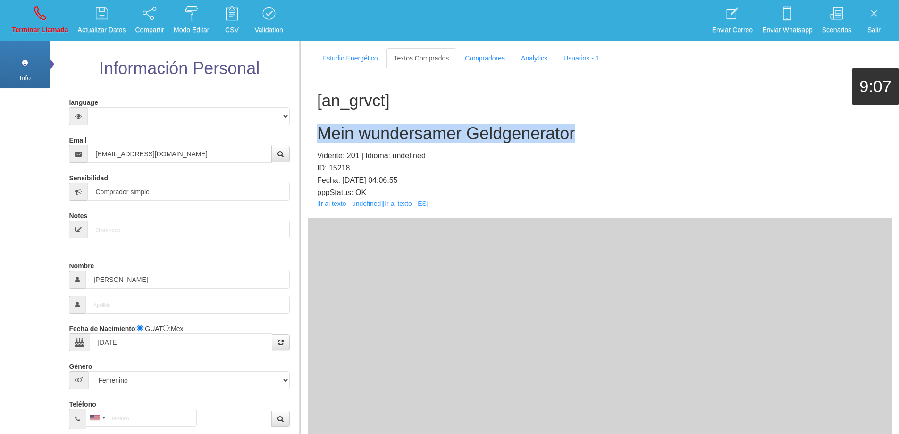
drag, startPoint x: 582, startPoint y: 132, endPoint x: 318, endPoint y: 130, distance: 264.2
click at [318, 130] on h2 "Mein wundersamer Geldgenerator" at bounding box center [599, 133] width 565 height 19
click at [638, 126] on h2 "Mein wundersamer Geldgenerator" at bounding box center [599, 133] width 565 height 19
drag, startPoint x: 585, startPoint y: 136, endPoint x: 305, endPoint y: 139, distance: 279.8
click at [305, 138] on section "Estudio Energético Realizar Pago Textos Comprados Compradores Analytics Usuario…" at bounding box center [599, 258] width 599 height 434
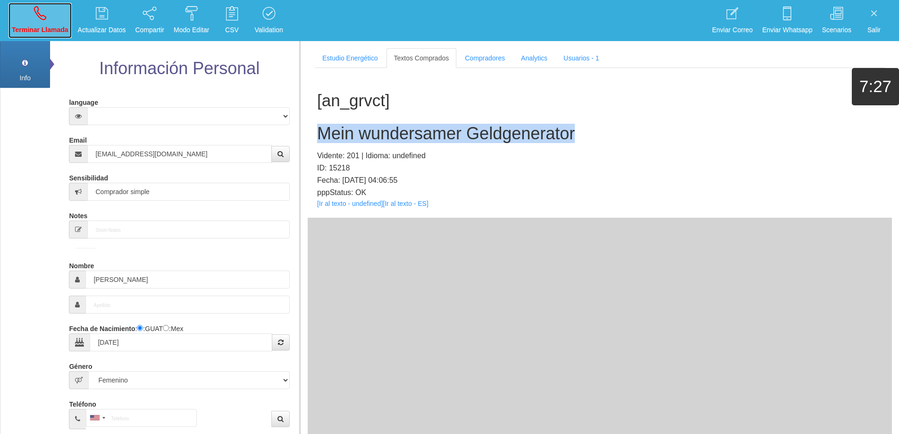
click at [42, 18] on icon at bounding box center [40, 13] width 12 height 15
select select "0"
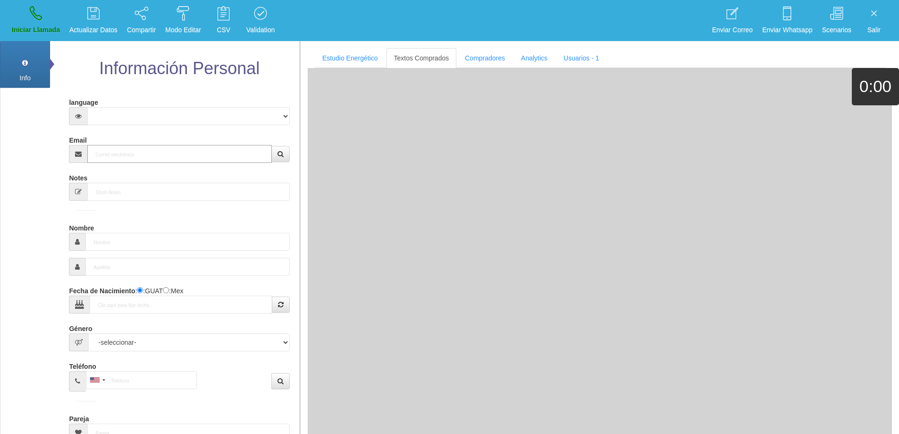
click at [144, 148] on input "Email" at bounding box center [179, 154] width 184 height 18
paste input "[EMAIL_ADDRESS][DOMAIN_NAME]"
type input "[EMAIL_ADDRESS][DOMAIN_NAME]"
type input "1 Ene 1958"
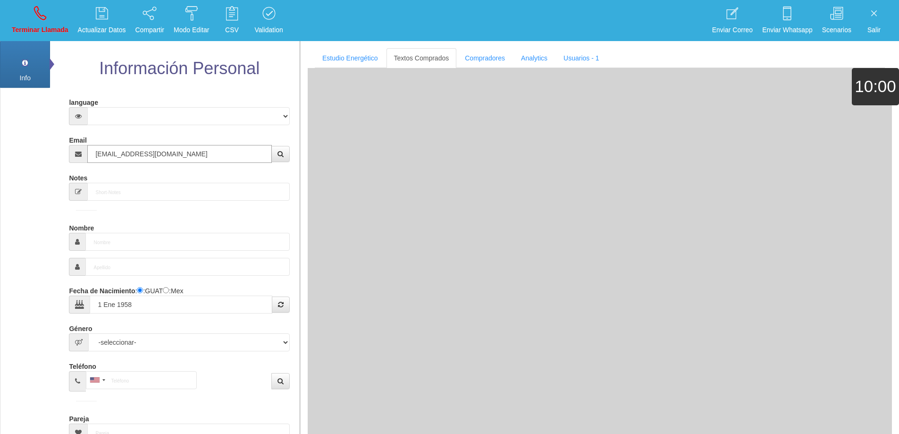
select select "4"
type input "Comprador simple"
type input "[PERSON_NAME]"
select select "2"
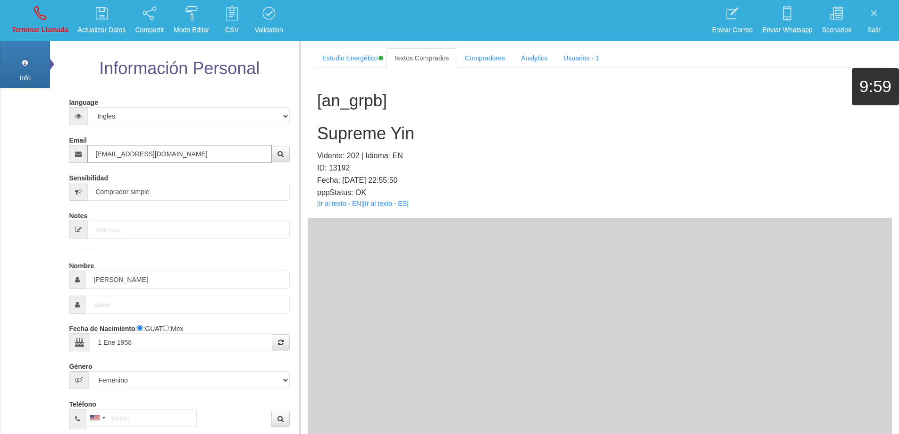
type input "[EMAIL_ADDRESS][DOMAIN_NAME]"
click at [357, 141] on h2 "Supreme Yin" at bounding box center [599, 133] width 565 height 19
click at [426, 129] on h2 "Supreme Yin" at bounding box center [599, 133] width 565 height 19
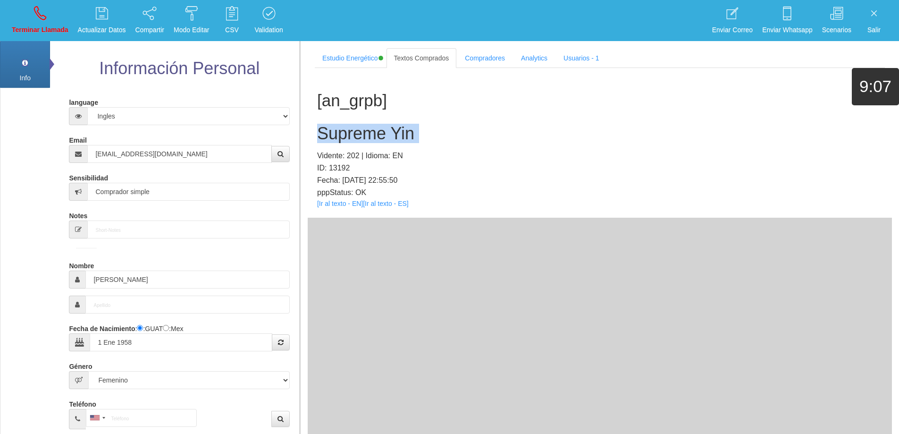
click at [428, 134] on h2 "Supreme Yin" at bounding box center [599, 133] width 565 height 19
drag, startPoint x: 428, startPoint y: 134, endPoint x: 315, endPoint y: 134, distance: 113.7
click at [315, 134] on div "[an_grpb] Supreme Yin Vidente: 202 | Idioma: EN ID: 13192 Fecha: [DATE] 22:55:5…" at bounding box center [600, 143] width 584 height 150
click at [44, 17] on icon at bounding box center [40, 13] width 12 height 15
select select "0"
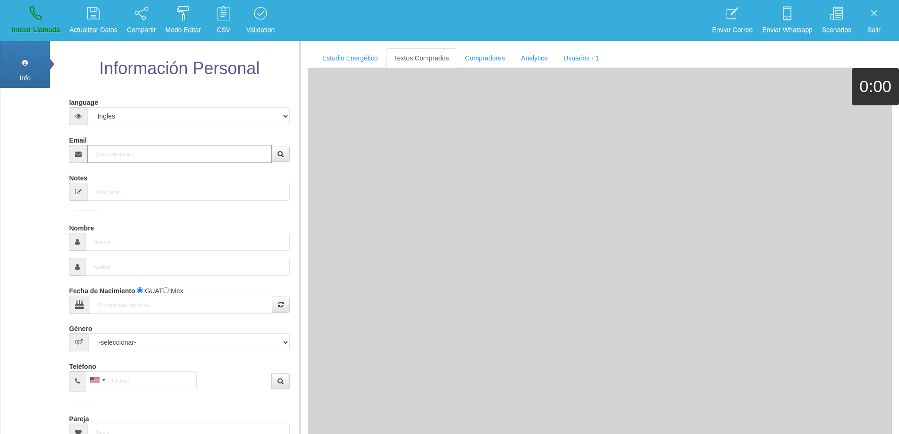
click at [127, 154] on input "Email" at bounding box center [179, 154] width 184 height 18
paste input "[EMAIL_ADDRESS][DOMAIN_NAME]"
type input "[EMAIL_ADDRESS][DOMAIN_NAME]"
type input "[DATE]"
type input "Buen Comprador"
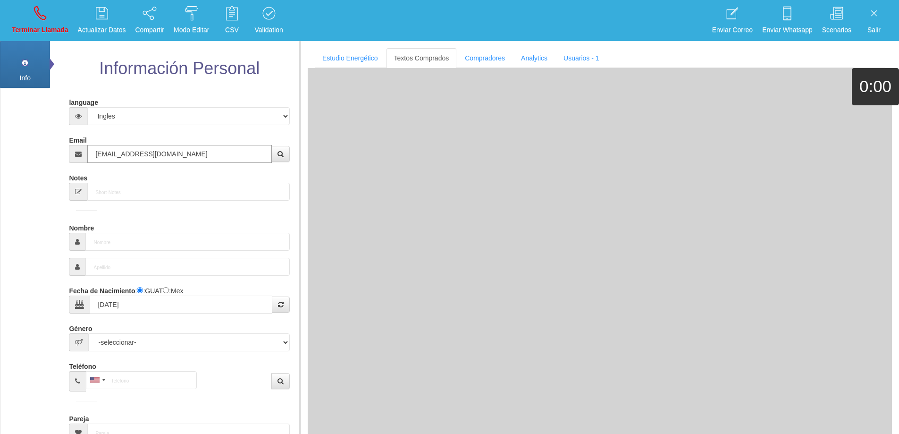
type input "[PERSON_NAME]"
select select "1"
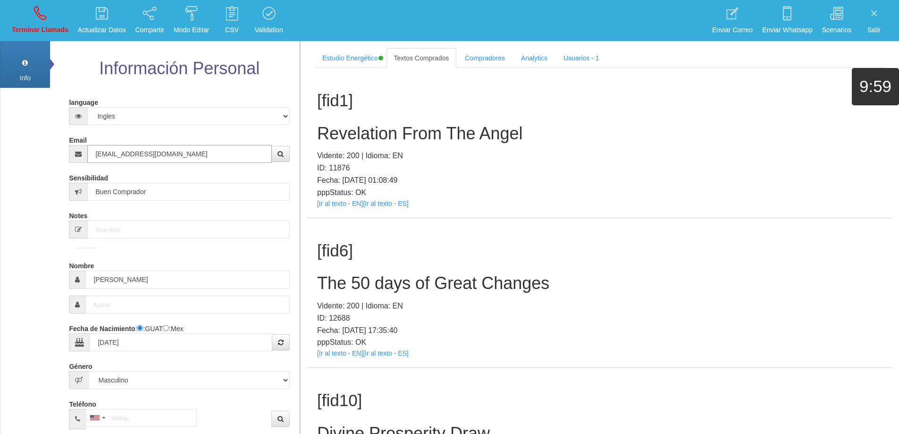
type input "[EMAIL_ADDRESS][DOMAIN_NAME]"
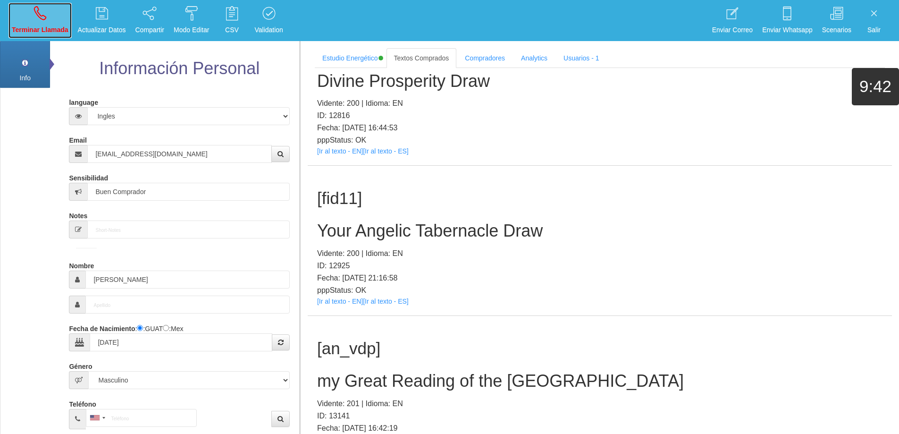
click at [44, 15] on icon at bounding box center [40, 13] width 12 height 15
select select "0"
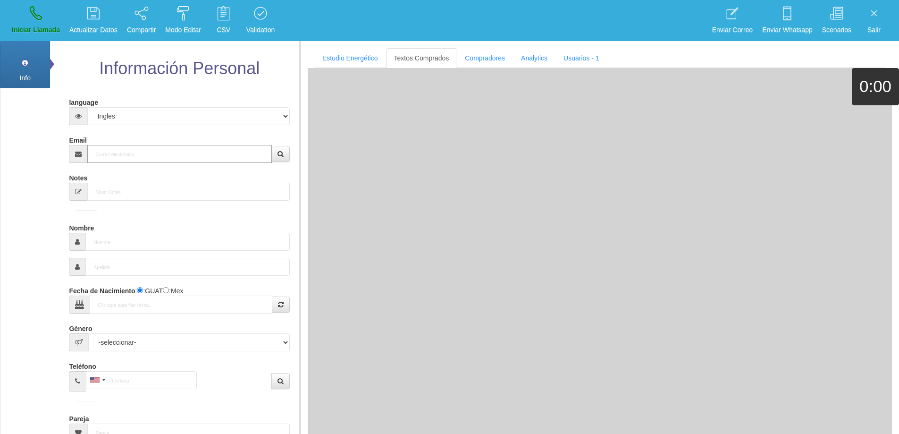
drag, startPoint x: 162, startPoint y: 159, endPoint x: 164, endPoint y: 153, distance: 5.7
click at [164, 153] on input "Email" at bounding box center [179, 154] width 184 height 18
paste input "[EMAIL_ADDRESS][DOMAIN_NAME]"
type input "[EMAIL_ADDRESS][DOMAIN_NAME]"
type input "[DATE]"
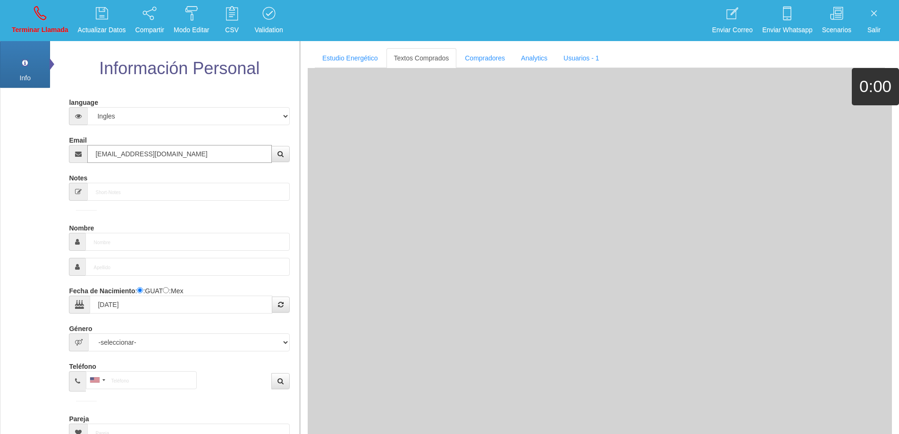
type input "Buen Comprador"
type input "[PERSON_NAME]"
select select "1"
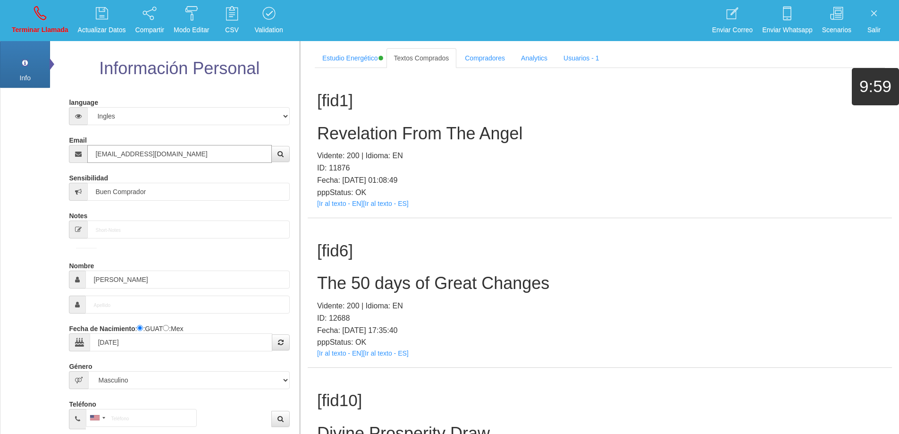
type input "[EMAIL_ADDRESS][DOMAIN_NAME]"
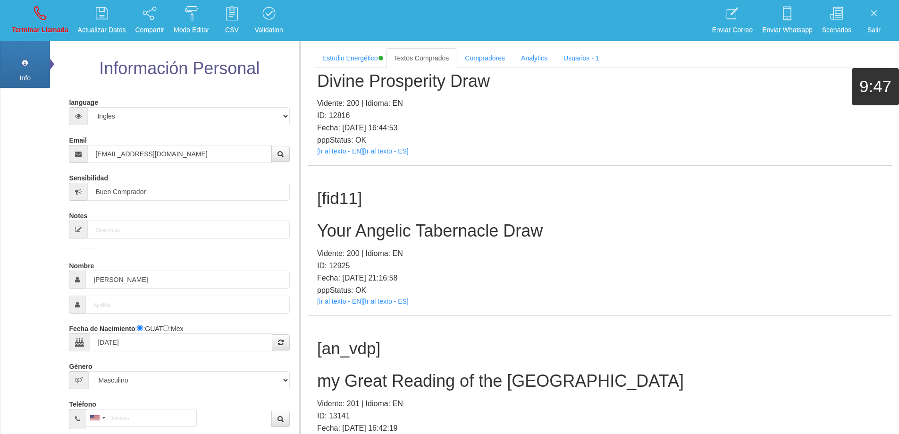
click at [497, 236] on h2 "Your Angelic Tabernacle Draw" at bounding box center [599, 230] width 565 height 19
drag, startPoint x: 208, startPoint y: 151, endPoint x: 80, endPoint y: 132, distance: 128.9
click at [80, 132] on div "Email [EMAIL_ADDRESS][DOMAIN_NAME]" at bounding box center [179, 147] width 220 height 31
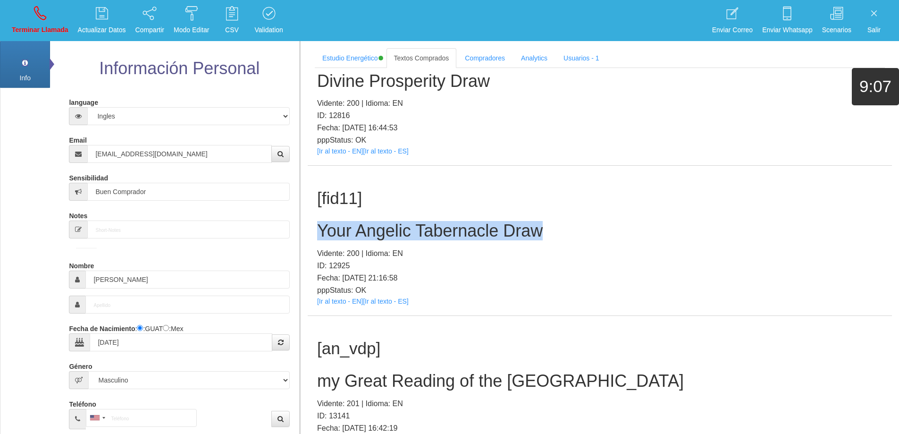
drag, startPoint x: 548, startPoint y: 232, endPoint x: 313, endPoint y: 217, distance: 235.5
click at [313, 217] on div "[fid11] Your Angelic Tabernacle Draw Vidente: 200 | Idioma: EN ID: 12925 Fecha:…" at bounding box center [600, 241] width 584 height 150
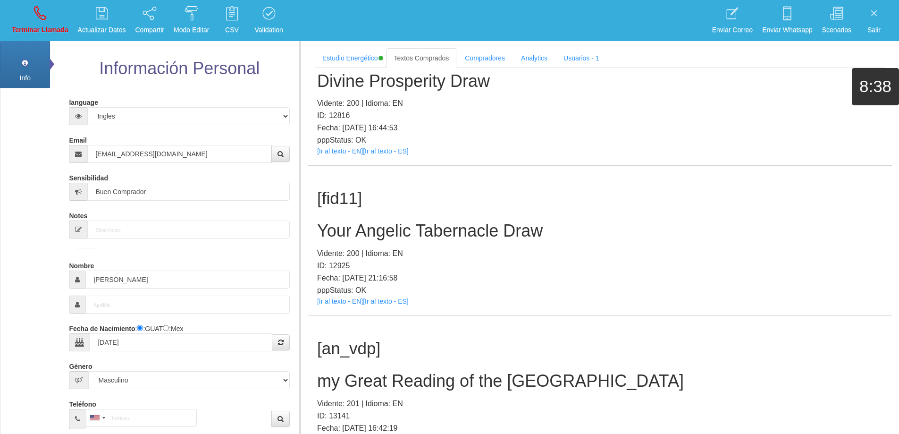
click at [589, 171] on div "[fid11] Your Angelic Tabernacle Draw Vidente: 200 | Idioma: EN ID: 12925 Fecha:…" at bounding box center [600, 241] width 584 height 150
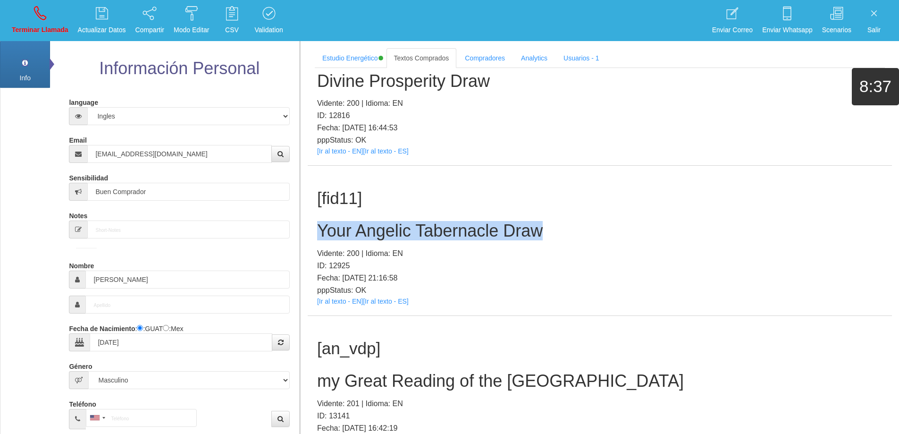
drag, startPoint x: 545, startPoint y: 231, endPoint x: 315, endPoint y: 222, distance: 230.0
click at [315, 222] on div "[fid11] Your Angelic Tabernacle Draw Vidente: 200 | Idioma: EN ID: 12925 Fecha:…" at bounding box center [600, 241] width 584 height 150
click at [32, 15] on link "Terminar Llamada" at bounding box center [39, 20] width 63 height 35
select select "0"
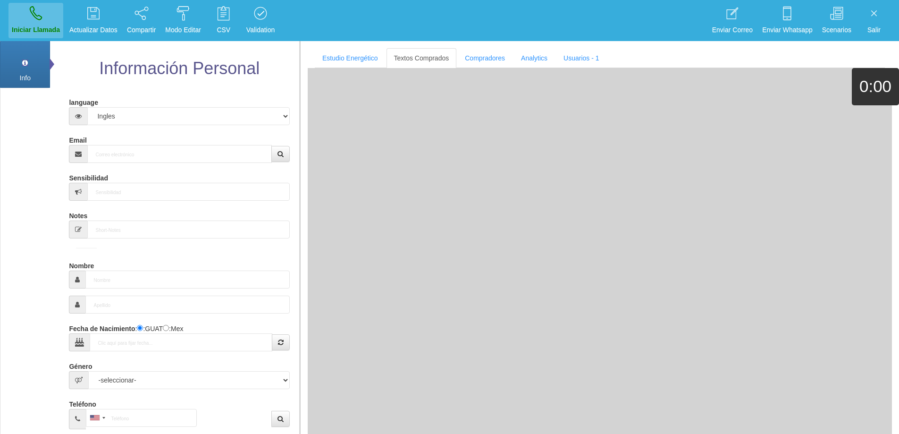
scroll to position [0, 0]
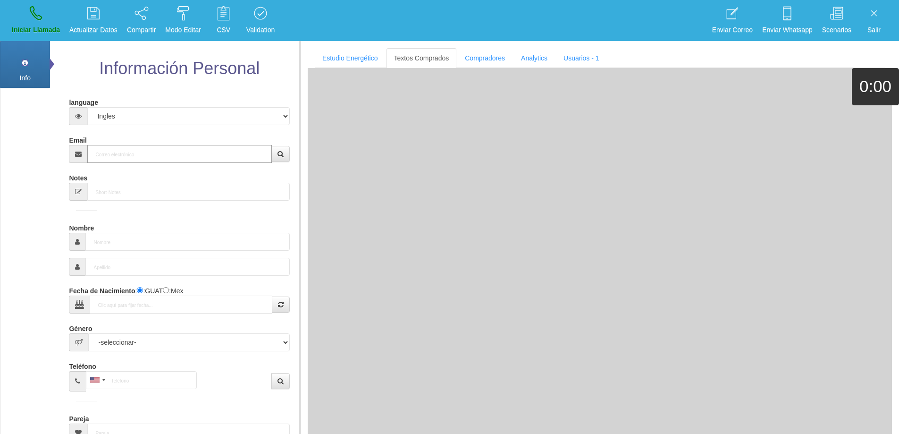
click at [146, 157] on input "Email" at bounding box center [179, 154] width 184 height 18
paste input "[EMAIL_ADDRESS][DOMAIN_NAME]"
type input "[EMAIL_ADDRESS][DOMAIN_NAME]"
type input "3 Abr 1985"
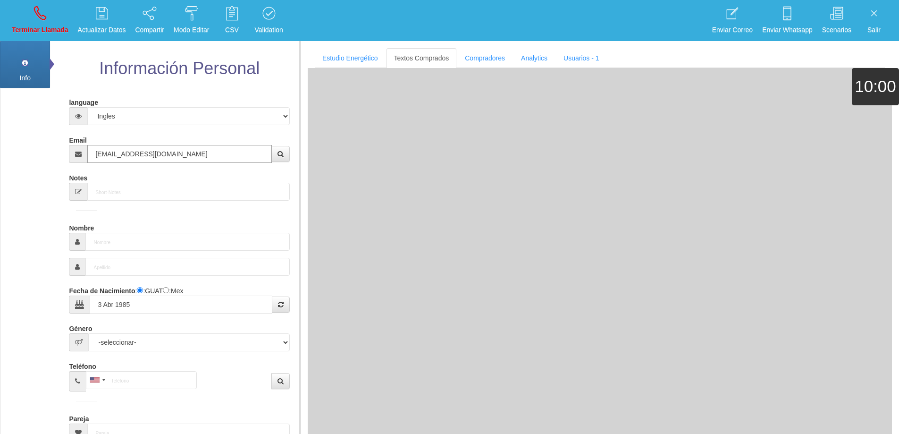
type input "Comprador simple"
type input "Tone"
select select "2"
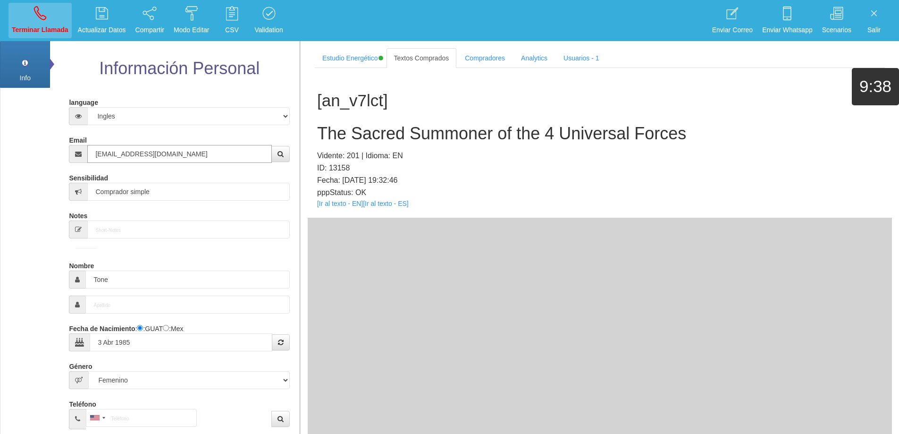
type input "[EMAIL_ADDRESS][DOMAIN_NAME]"
click at [18, 20] on link "Terminar Llamada" at bounding box center [39, 20] width 63 height 35
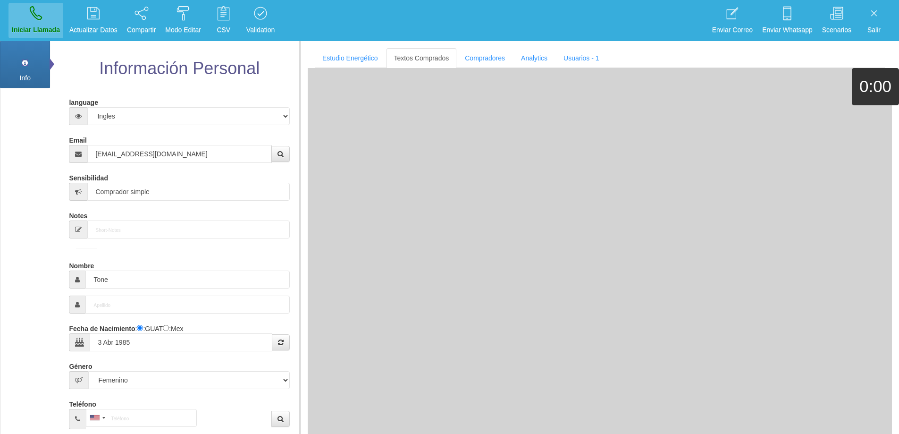
select select "0"
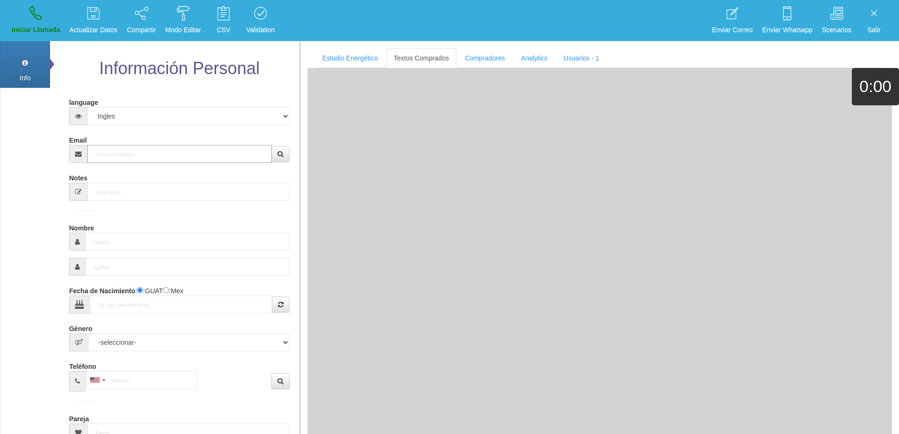
drag, startPoint x: 140, startPoint y: 150, endPoint x: 147, endPoint y: 151, distance: 6.7
click at [140, 150] on input "Email" at bounding box center [179, 154] width 184 height 18
paste input "[EMAIL_ADDRESS][DOMAIN_NAME]"
type input "[EMAIL_ADDRESS][DOMAIN_NAME]"
type input "3 Abr 1985"
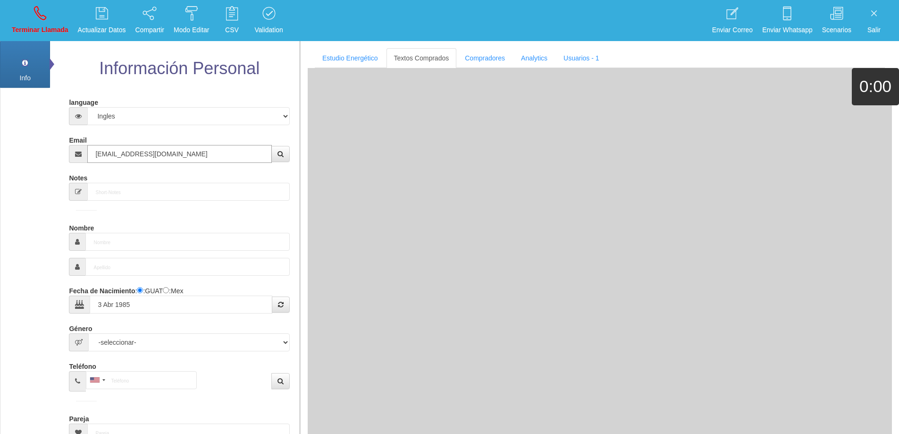
type input "Comprador simple"
type input "Tone"
select select "2"
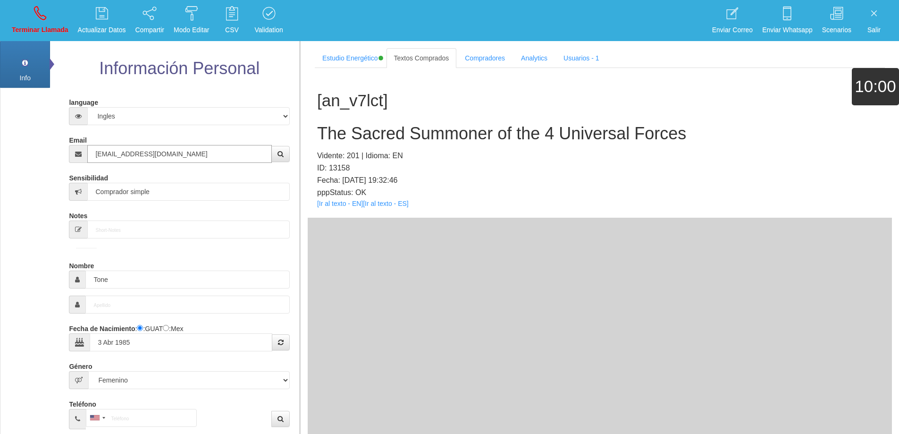
type input "[EMAIL_ADDRESS][DOMAIN_NAME]"
click at [591, 136] on h2 "The Sacred Summoner of the 4 Universal Forces" at bounding box center [599, 133] width 565 height 19
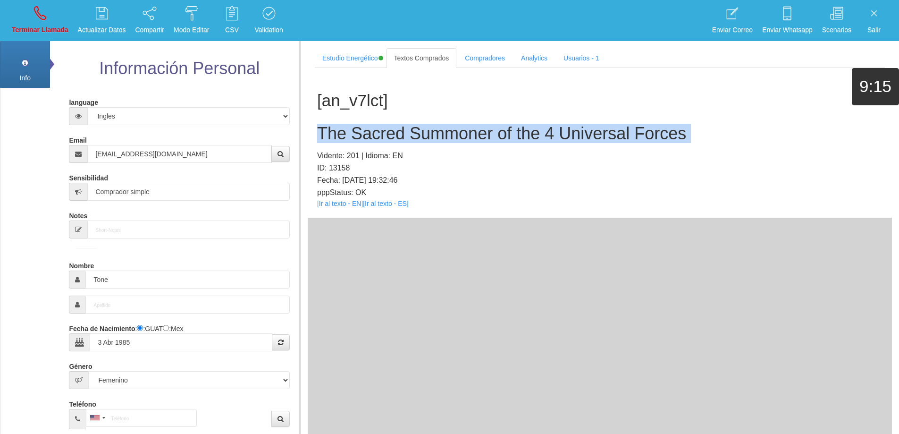
click at [591, 136] on h2 "The Sacred Summoner of the 4 Universal Forces" at bounding box center [599, 133] width 565 height 19
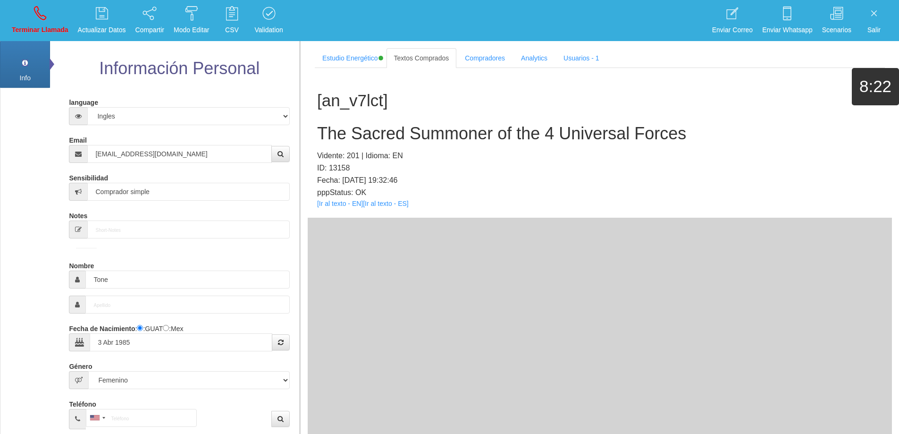
click at [676, 153] on p "Vidente: 201 | Idioma: EN" at bounding box center [599, 156] width 565 height 12
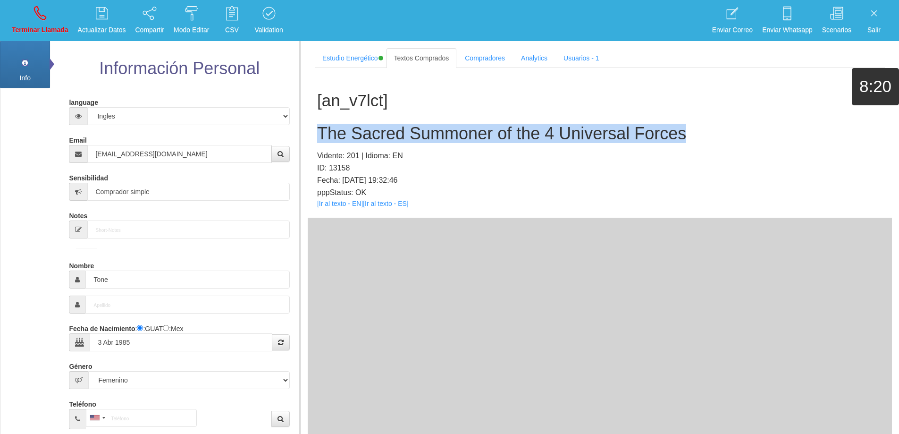
drag, startPoint x: 692, startPoint y: 133, endPoint x: 318, endPoint y: 127, distance: 374.2
click at [318, 127] on h2 "The Sacred Summoner of the 4 Universal Forces" at bounding box center [599, 133] width 565 height 19
click at [14, 17] on link "Terminar Llamada" at bounding box center [39, 20] width 63 height 35
select select "0"
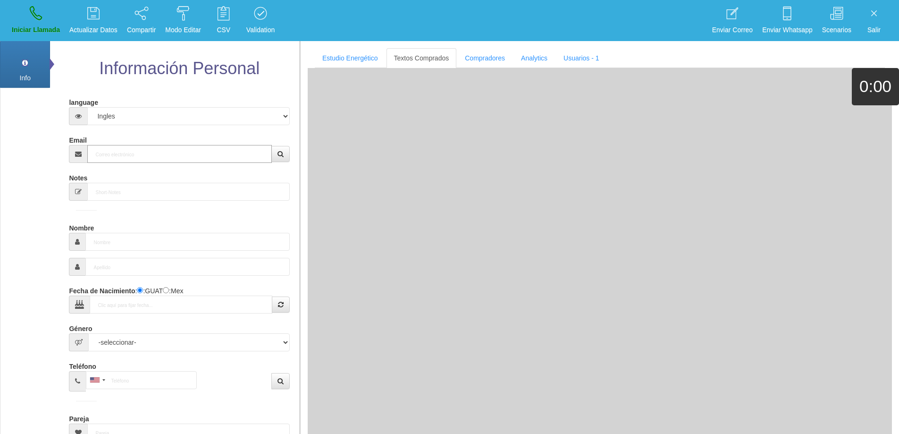
click at [167, 154] on input "Email" at bounding box center [179, 154] width 184 height 18
paste input "[EMAIL_ADDRESS][DOMAIN_NAME]"
type input "[EMAIL_ADDRESS][DOMAIN_NAME]"
type input "[DATE]"
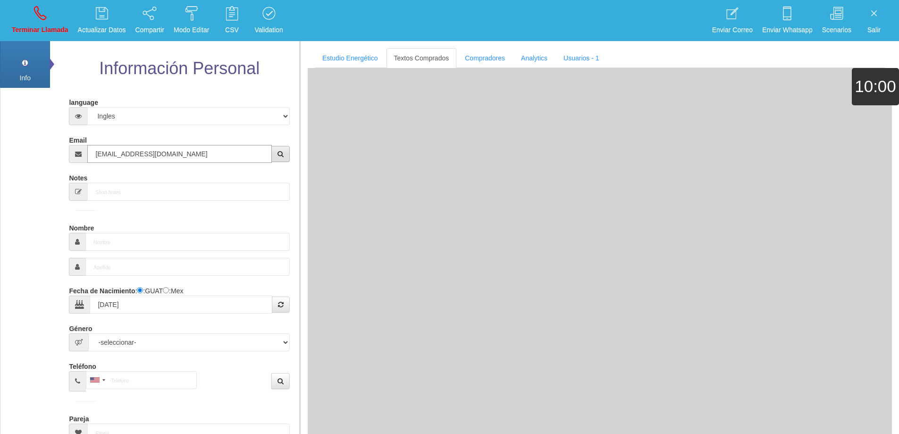
select select "1"
type input "Excelente Comprador"
type input "[PERSON_NAME]"
select select "1"
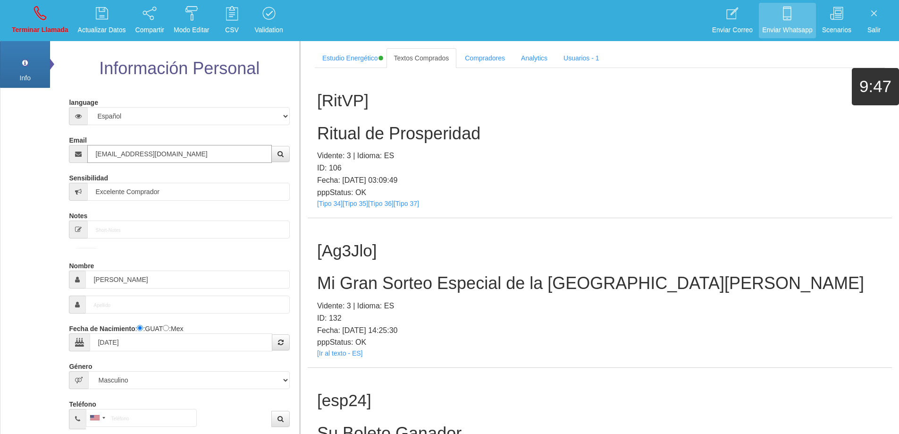
type input "[EMAIL_ADDRESS][DOMAIN_NAME]"
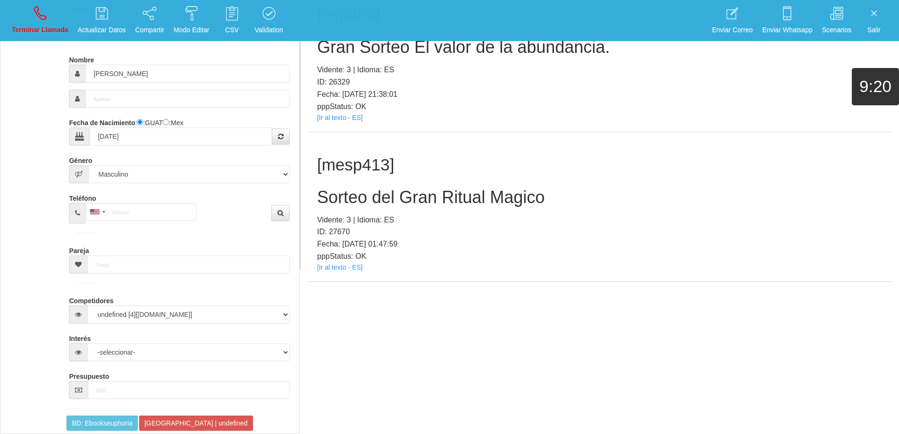
click at [451, 193] on h2 "Sorteo del Gran Ritual Magico" at bounding box center [599, 197] width 565 height 19
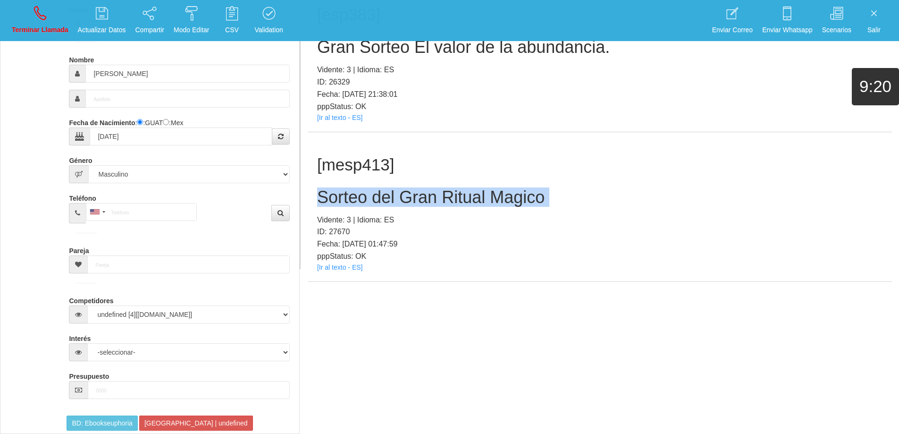
click at [451, 193] on h2 "Sorteo del Gran Ritual Magico" at bounding box center [599, 197] width 565 height 19
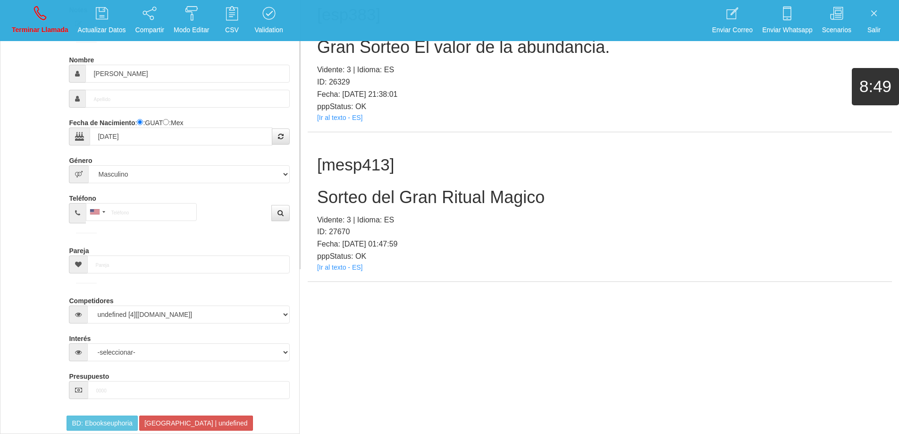
click at [669, 165] on h1 "[mesp413]" at bounding box center [599, 165] width 565 height 18
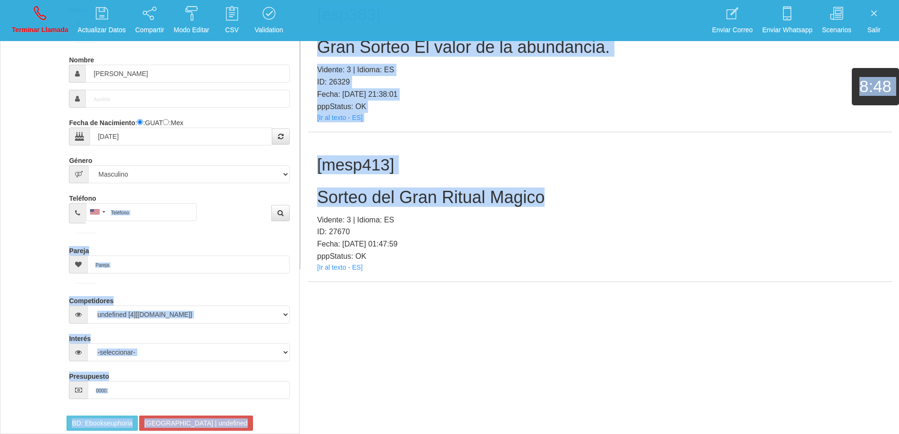
drag, startPoint x: 409, startPoint y: 197, endPoint x: 292, endPoint y: 195, distance: 117.5
click at [292, 195] on div "Info Pref Extra Información Personal language Español Portugues [PERSON_NAME] E…" at bounding box center [449, 52] width 899 height 434
click at [392, 191] on h2 "Sorteo del Gran Ritual Magico" at bounding box center [599, 197] width 565 height 19
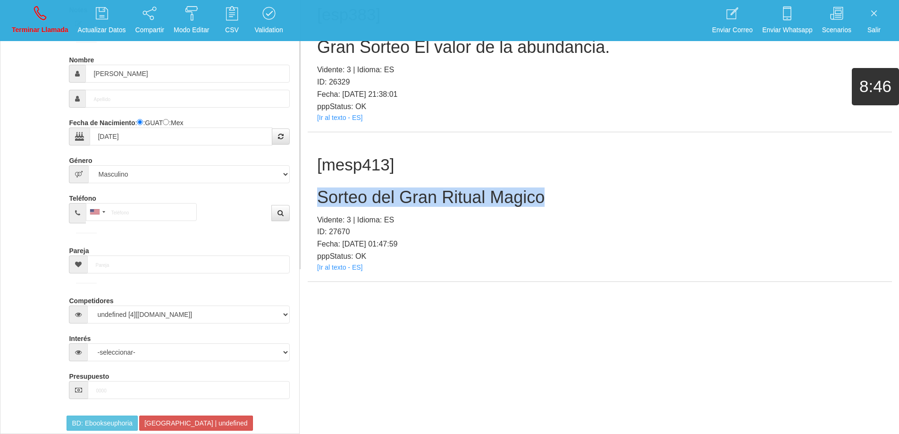
drag, startPoint x: 316, startPoint y: 195, endPoint x: 545, endPoint y: 197, distance: 229.3
click at [545, 197] on div "[mesp413] Sorteo del Gran Ritual Magico Vidente: 3 | Idioma: ES ID: 27670 Fecha…" at bounding box center [600, 207] width 584 height 150
click at [53, 22] on link "Terminar Llamada" at bounding box center [39, 20] width 63 height 35
select select "0"
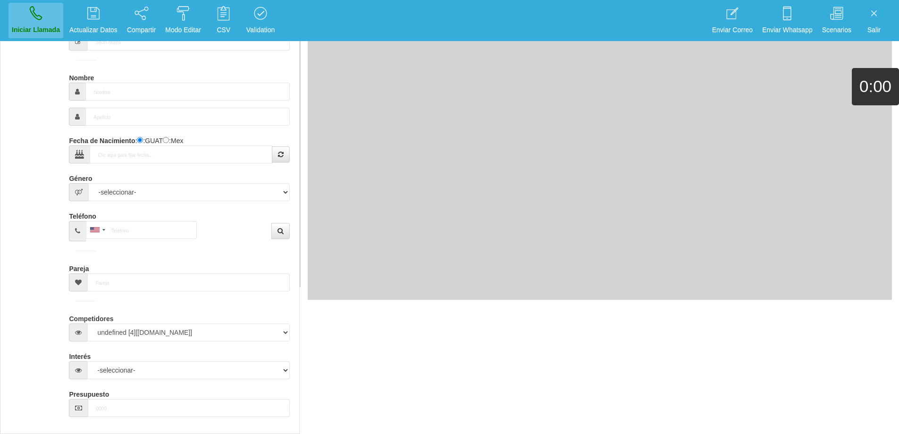
scroll to position [0, 0]
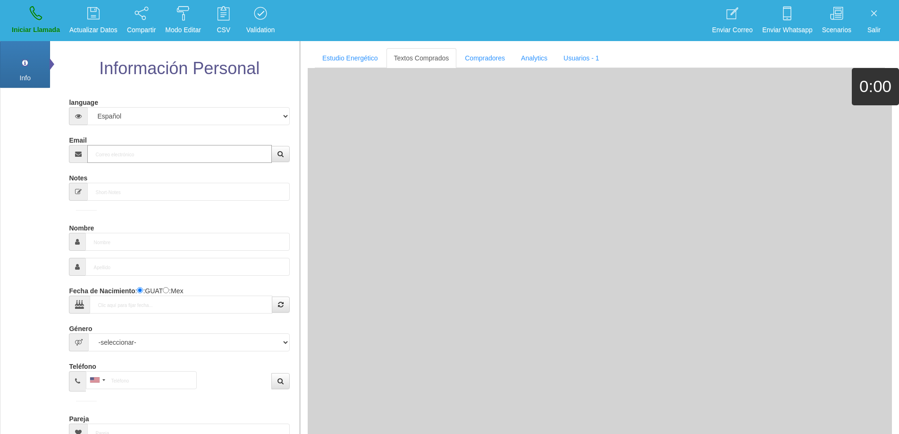
click at [123, 147] on input "Email" at bounding box center [179, 154] width 184 height 18
paste input "[EMAIL_ADDRESS][DOMAIN_NAME]"
type input "[EMAIL_ADDRESS][DOMAIN_NAME]"
type input "[DATE]"
select select "2"
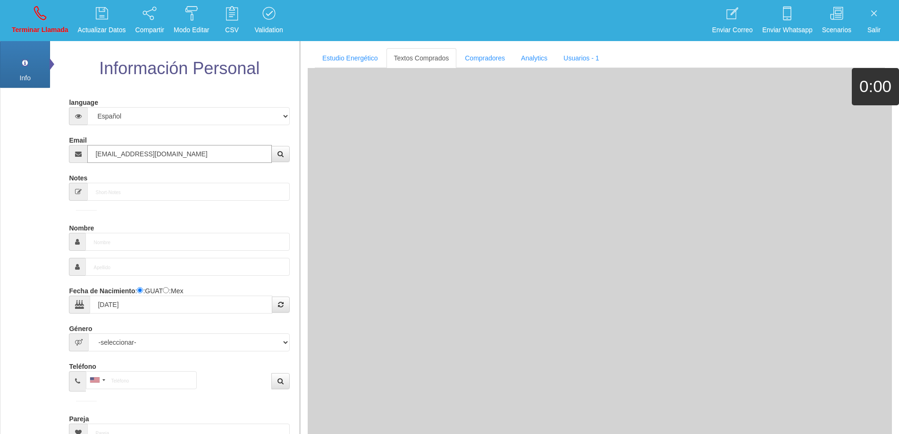
type input "Excelente Comprador"
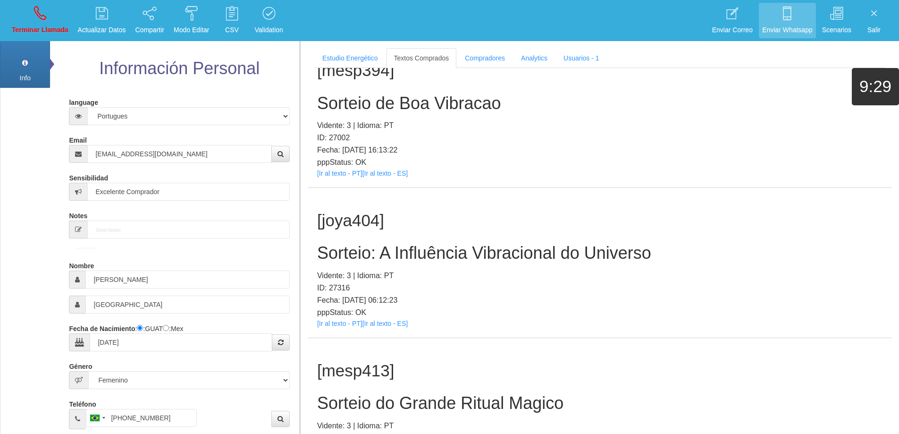
scroll to position [206, 0]
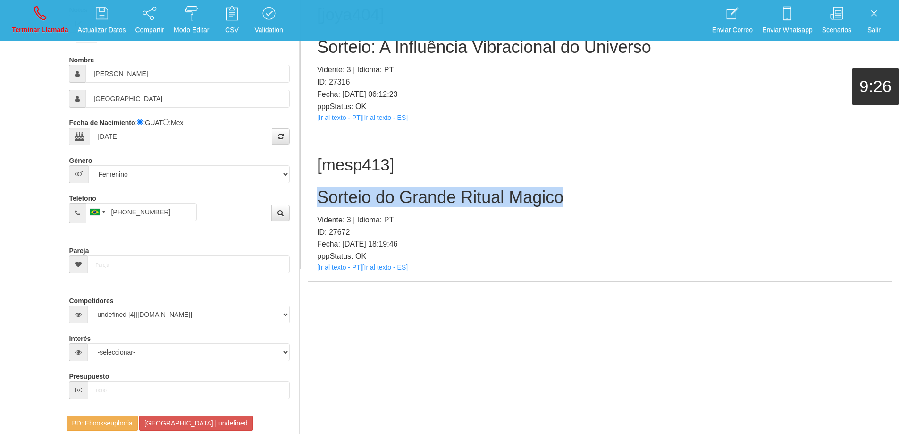
drag, startPoint x: 584, startPoint y: 194, endPoint x: 316, endPoint y: 192, distance: 267.6
click at [316, 192] on div "[mesp413] Sorteio do Grande Ritual Magico Vidente: 3 | Idioma: PT ID: 27672 Fec…" at bounding box center [600, 207] width 584 height 150
click at [613, 197] on h2 "Sorteio do Grande Ritual Magico" at bounding box center [599, 197] width 565 height 19
drag, startPoint x: 599, startPoint y: 199, endPoint x: 319, endPoint y: 181, distance: 281.4
click at [319, 181] on div "[mesp413] Sorteio do Grande Ritual Magico Vidente: 3 | Idioma: PT ID: 27672 Fec…" at bounding box center [600, 207] width 584 height 150
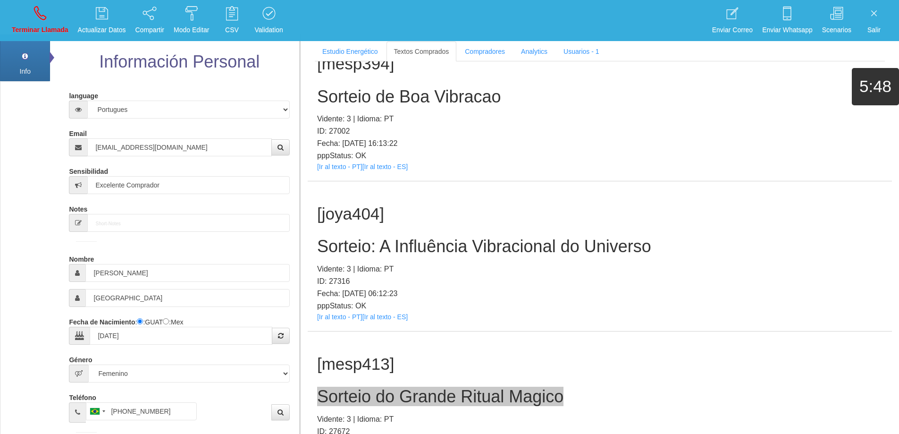
scroll to position [0, 0]
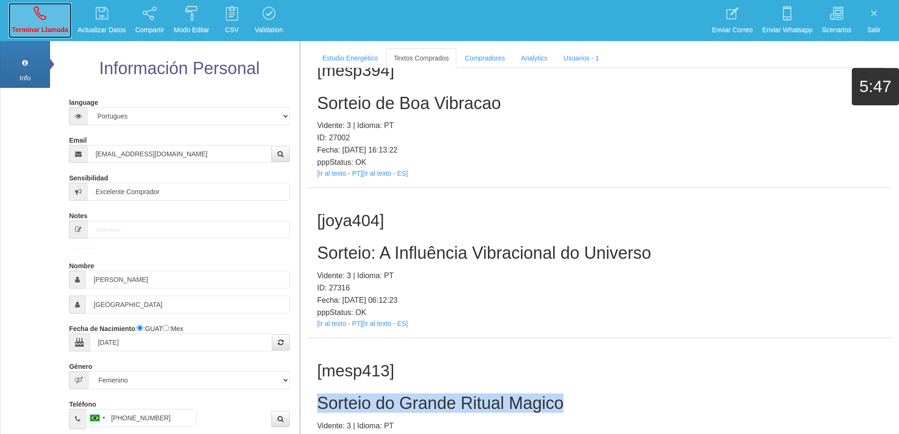
click at [42, 24] on link "Terminar Llamada" at bounding box center [39, 20] width 63 height 35
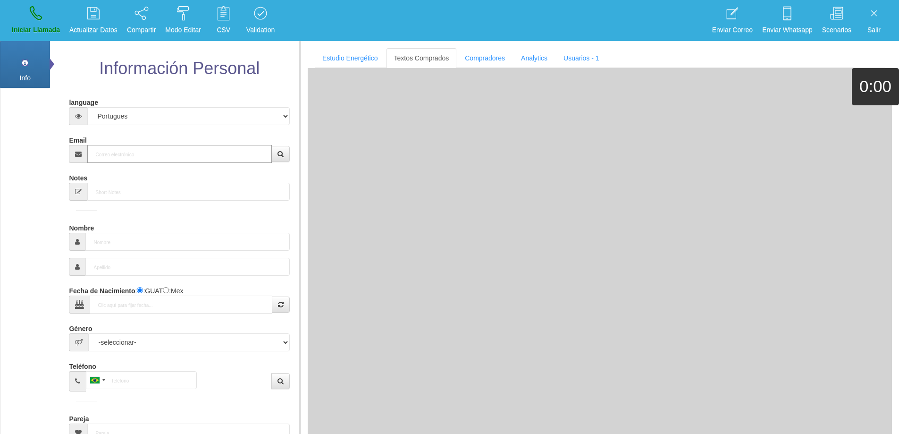
click at [128, 154] on input "Email" at bounding box center [179, 154] width 184 height 18
paste input "[EMAIL_ADDRESS][DOMAIN_NAME]"
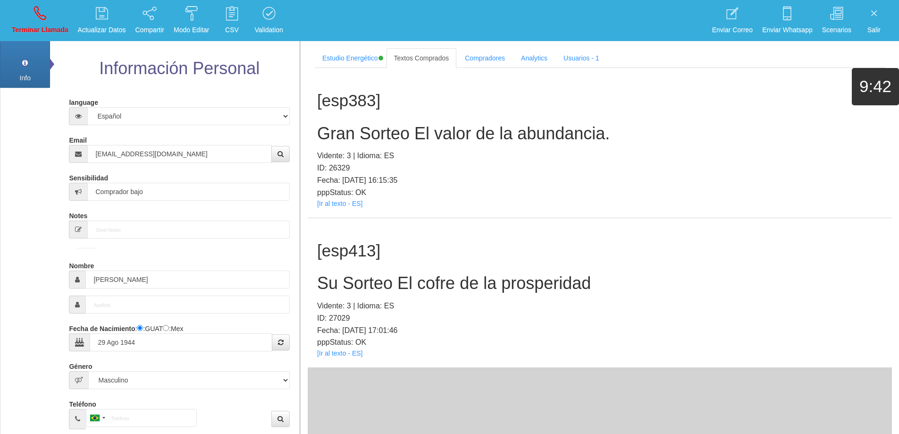
click at [469, 289] on h2 "Su Sorteo El cofre de la prosperidad" at bounding box center [599, 283] width 565 height 19
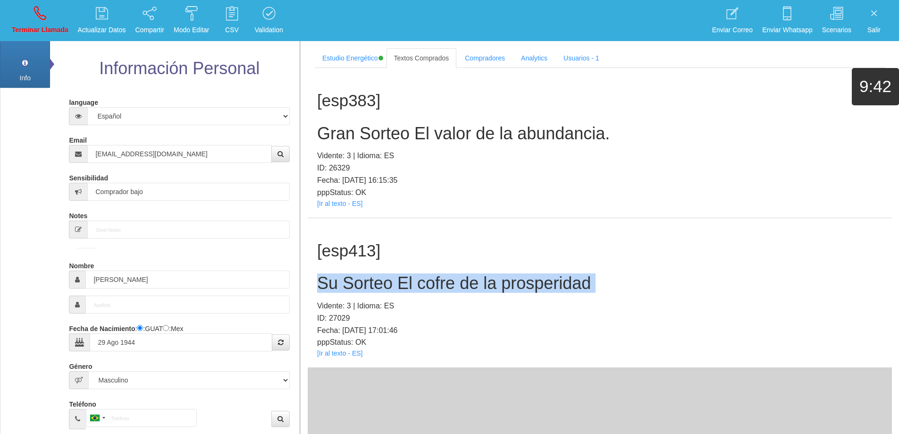
click at [469, 289] on h2 "Su Sorteo El cofre de la prosperidad" at bounding box center [599, 283] width 565 height 19
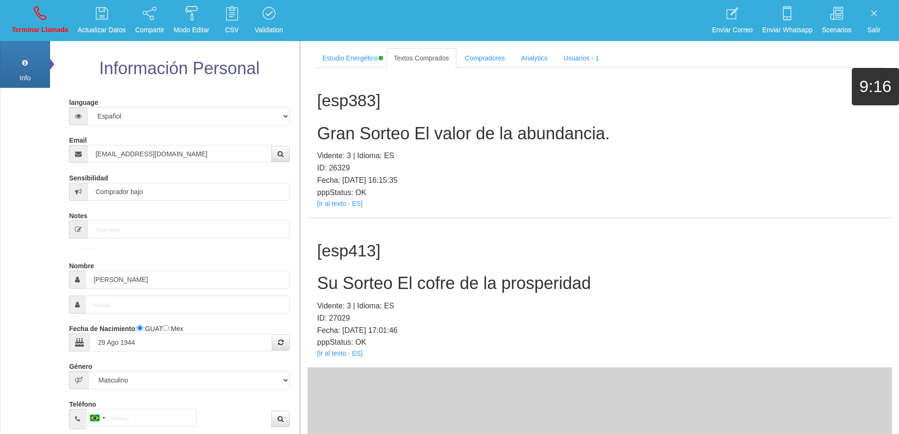
click at [516, 318] on p "ID: 27029" at bounding box center [599, 318] width 565 height 12
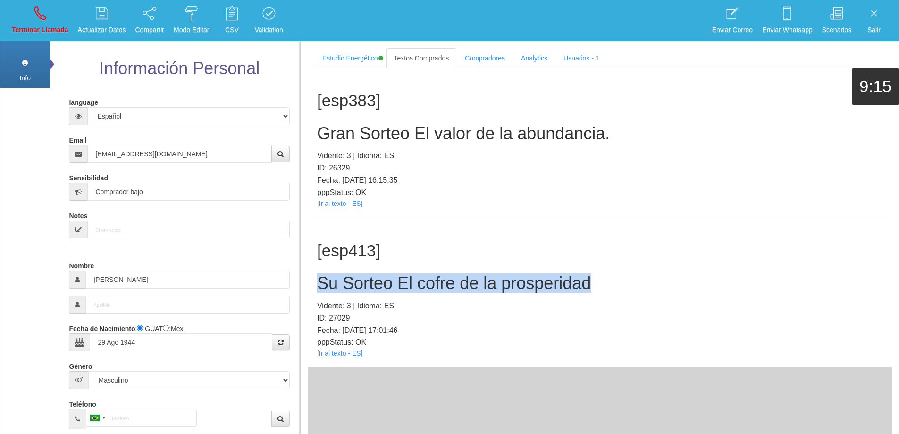
drag, startPoint x: 581, startPoint y: 286, endPoint x: 317, endPoint y: 282, distance: 263.8
click at [305, 282] on section "Estudio Energético Realizar Pago Textos Comprados Compradores Analytics Usuario…" at bounding box center [599, 258] width 599 height 434
click at [50, 3] on link "Terminar Llamada" at bounding box center [39, 20] width 63 height 35
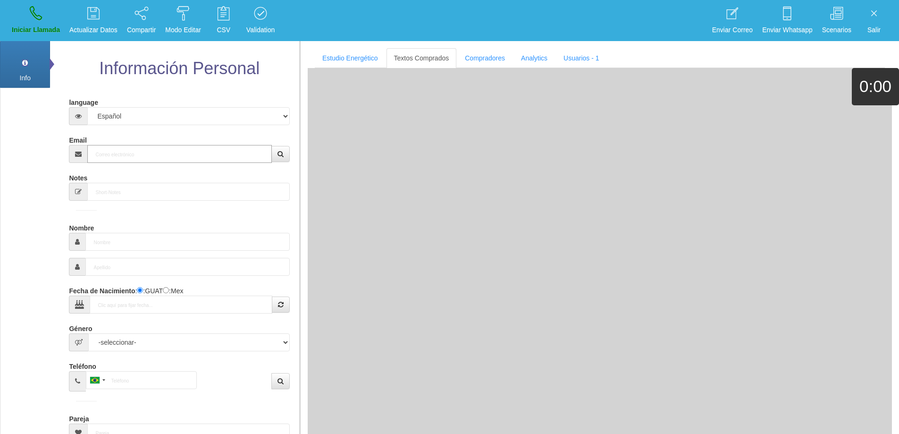
click at [145, 149] on input "Email" at bounding box center [179, 154] width 184 height 18
paste input "[EMAIL_ADDRESS][DOMAIN_NAME]"
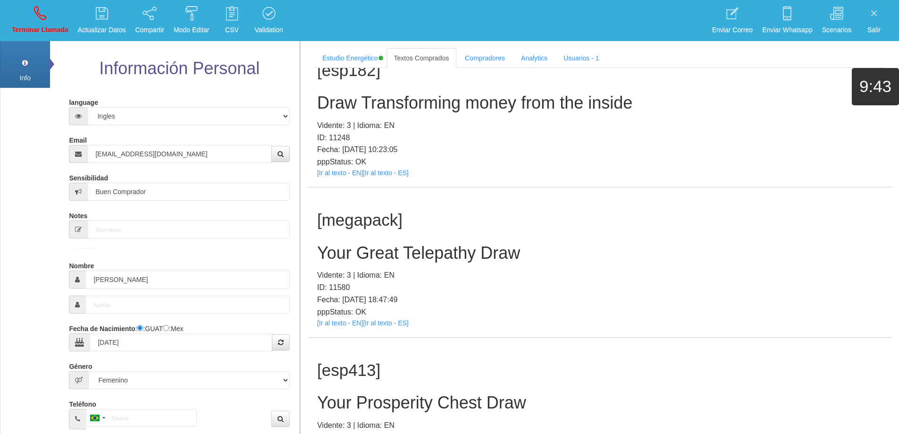
scroll to position [206, 0]
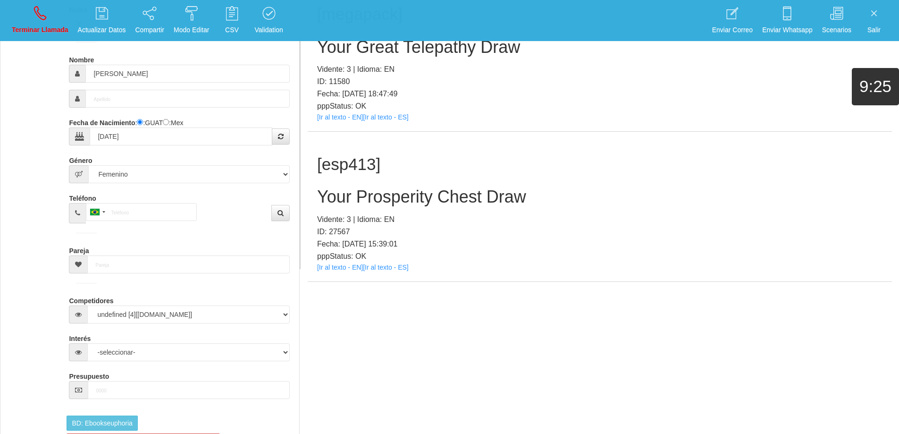
click at [434, 193] on h2 "Your Prosperity Chest Draw" at bounding box center [599, 196] width 565 height 19
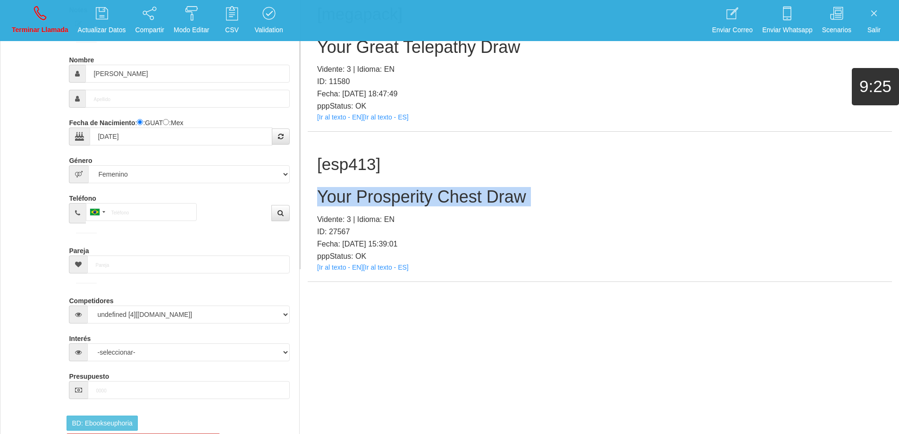
click at [434, 193] on h2 "Your Prosperity Chest Draw" at bounding box center [599, 196] width 565 height 19
click at [606, 186] on div "[esp413] Your Prosperity Chest Draw Vidente: 3 | Idioma: EN ID: 27567 Fecha: [D…" at bounding box center [600, 207] width 584 height 150
click at [546, 201] on h2 "Your Prosperity Chest Draw" at bounding box center [599, 196] width 565 height 19
drag, startPoint x: 530, startPoint y: 205, endPoint x: 313, endPoint y: 202, distance: 217.5
click at [312, 201] on div "[esp413] Your Prosperity Chest Draw Vidente: 3 | Idioma: EN ID: 27567 Fecha: [D…" at bounding box center [600, 207] width 584 height 150
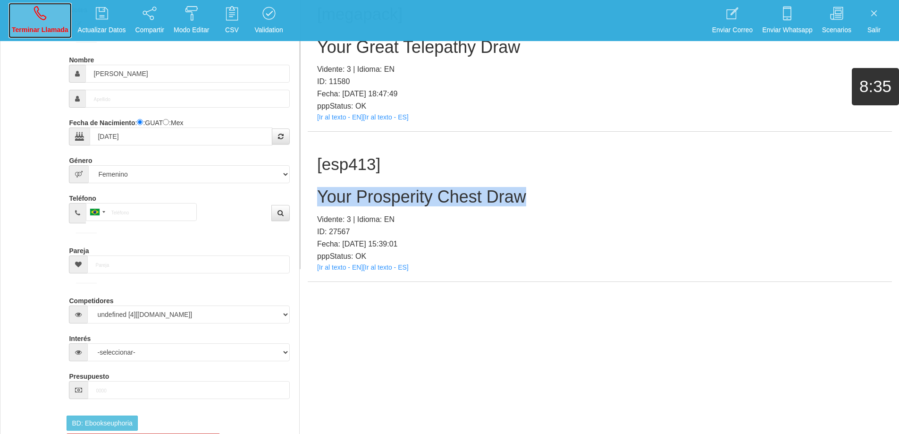
click at [35, 19] on icon at bounding box center [40, 13] width 12 height 15
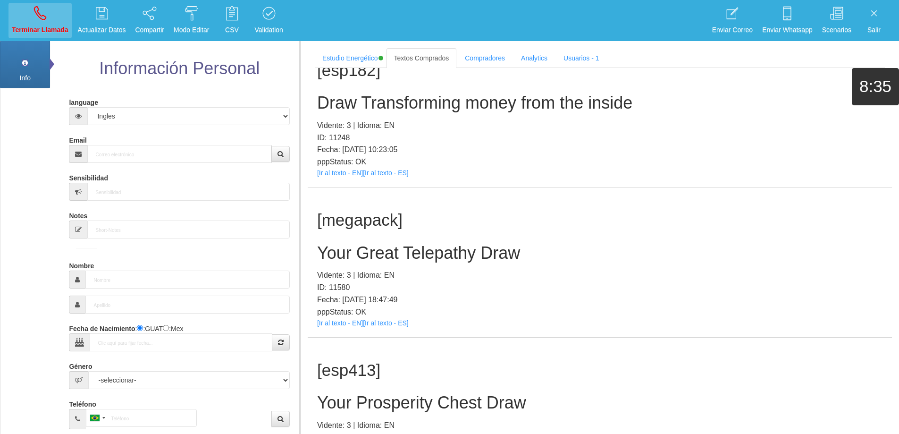
scroll to position [0, 0]
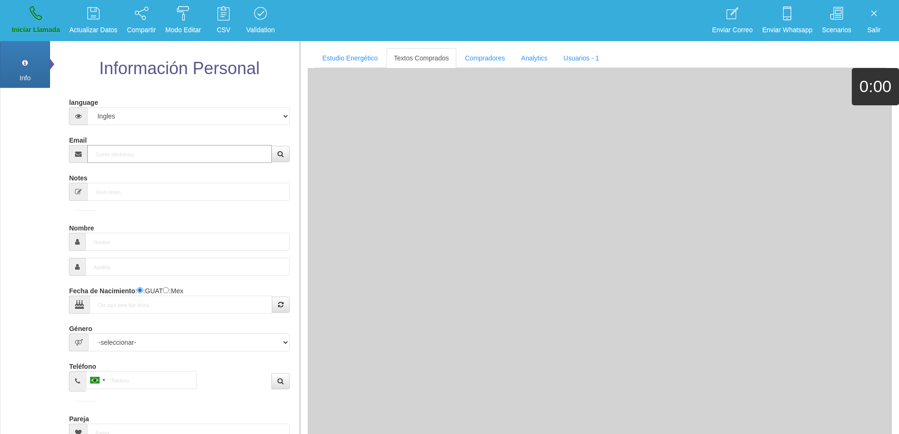
click at [158, 157] on input "Email" at bounding box center [179, 154] width 184 height 18
paste input "[EMAIL_ADDRESS][DOMAIN_NAME]"
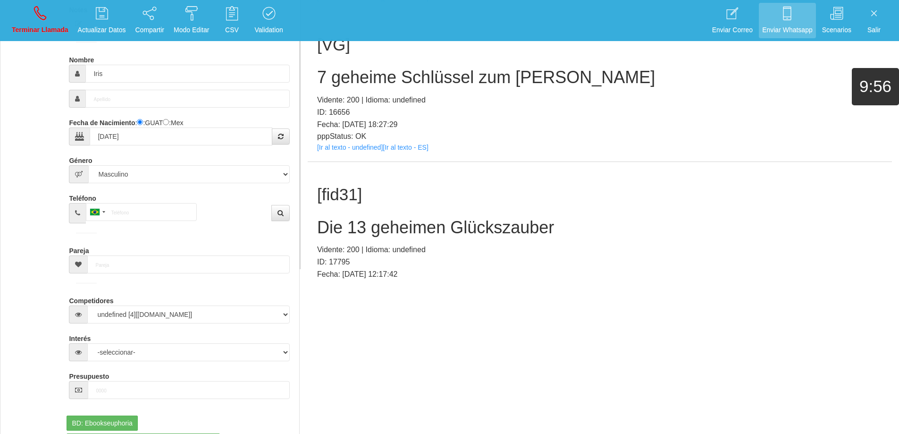
scroll to position [180, 0]
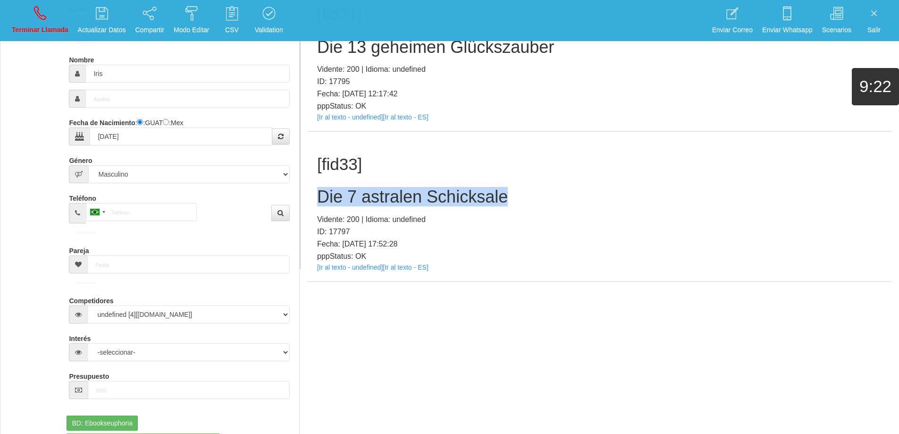
drag, startPoint x: 505, startPoint y: 202, endPoint x: 315, endPoint y: 193, distance: 189.9
click at [315, 193] on div "[fid33] Die 7 astralen Schicksale Vidente: 200 | Idioma: undefined ID: 17797 Fe…" at bounding box center [600, 207] width 584 height 150
click at [592, 193] on h2 "Die 7 astralen Schicksale" at bounding box center [599, 196] width 565 height 19
click at [521, 197] on h2 "Die 7 astralen Schicksale" at bounding box center [599, 196] width 565 height 19
drag, startPoint x: 521, startPoint y: 197, endPoint x: 310, endPoint y: 197, distance: 211.4
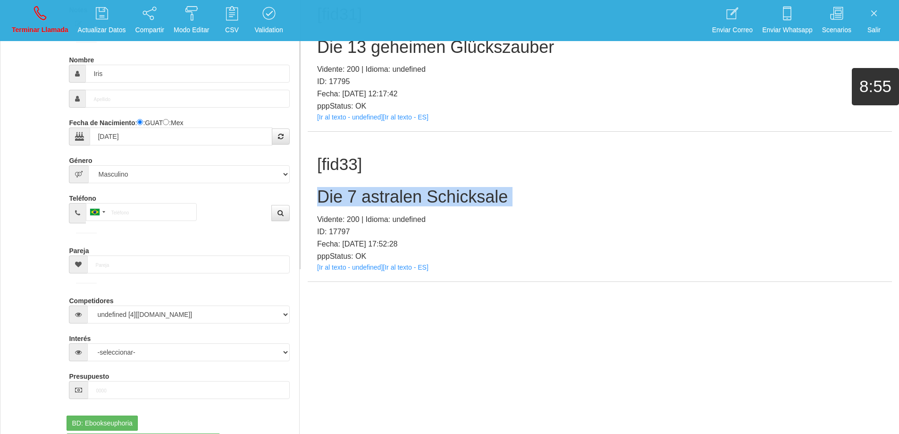
click at [309, 196] on div "[fid33] Die 7 astralen Schicksale Vidente: 200 | Idioma: undefined ID: 17797 Fe…" at bounding box center [600, 207] width 584 height 150
click at [19, 14] on link "Terminar Llamada" at bounding box center [39, 20] width 63 height 35
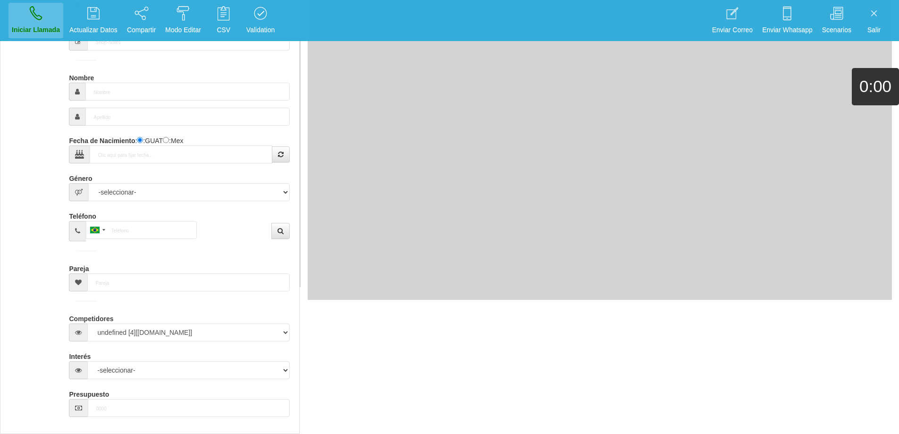
scroll to position [0, 0]
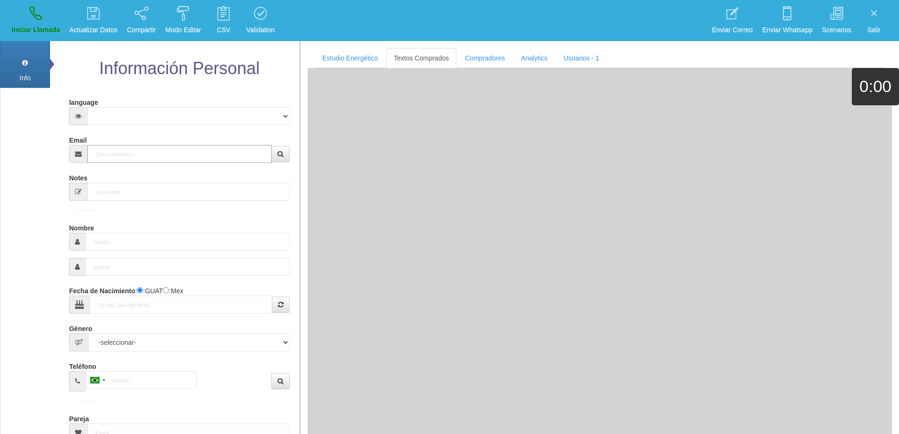
drag, startPoint x: 137, startPoint y: 158, endPoint x: 122, endPoint y: 154, distance: 15.9
click at [135, 158] on input "Email" at bounding box center [179, 154] width 184 height 18
paste input "[EMAIL_ADDRESS][DOMAIN_NAME]"
click at [280, 154] on icon "button" at bounding box center [280, 154] width 6 height 7
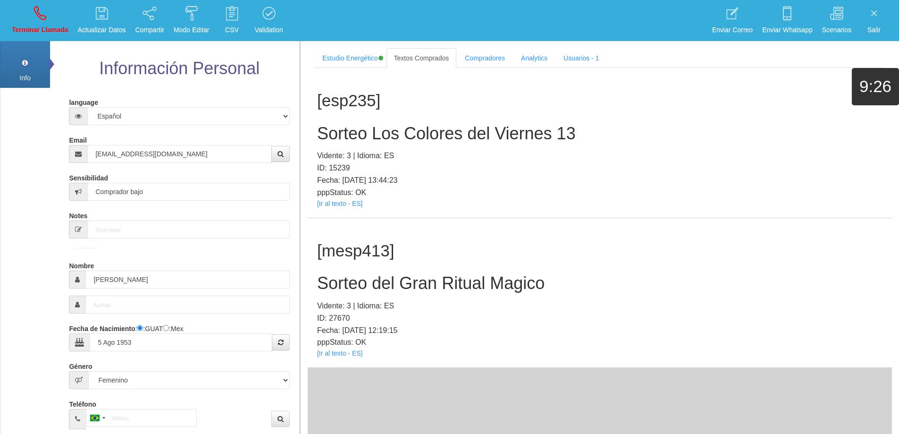
click at [450, 288] on h2 "Sorteo del Gran Ritual Magico" at bounding box center [599, 283] width 565 height 19
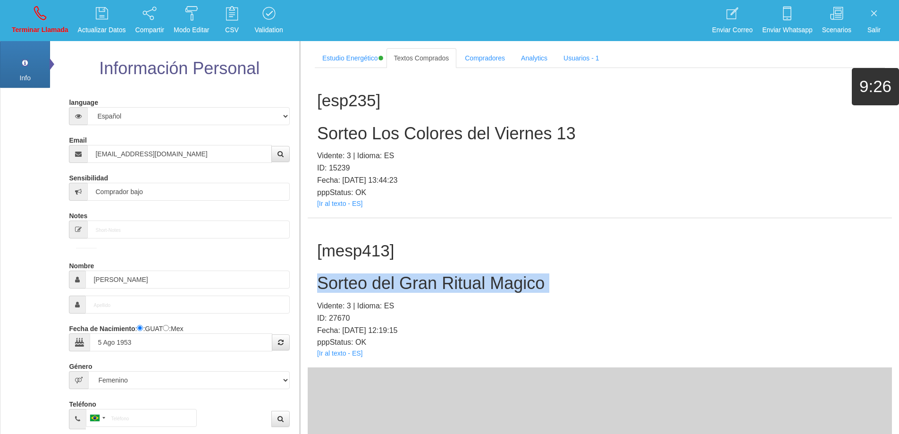
click at [450, 288] on h2 "Sorteo del Gran Ritual Magico" at bounding box center [599, 283] width 565 height 19
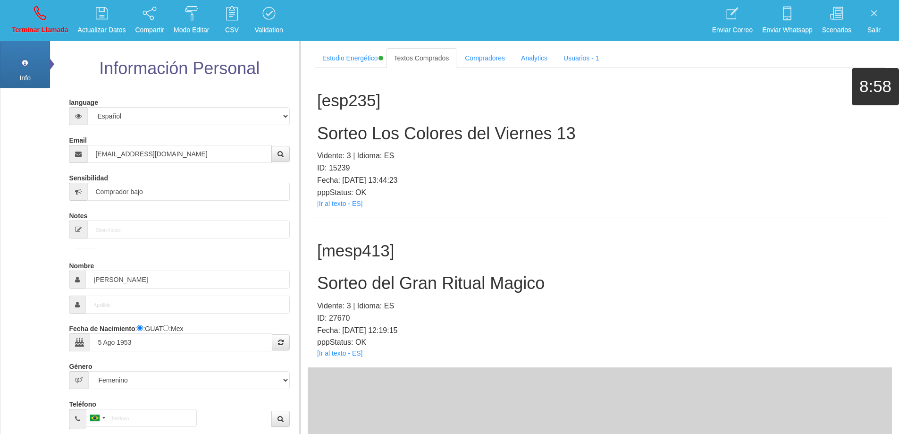
click at [573, 295] on div "[mesp413] Sorteo del Gran Ritual Magico Vidente: 3 | Idioma: ES ID: 27670 Fecha…" at bounding box center [600, 293] width 584 height 150
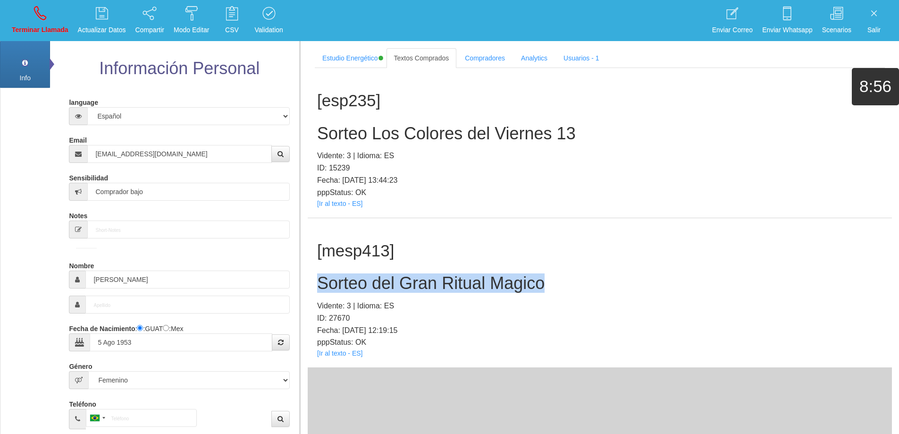
drag, startPoint x: 551, startPoint y: 282, endPoint x: 317, endPoint y: 278, distance: 234.5
click at [311, 278] on div "[mesp413] Sorteo del Gran Ritual Magico Vidente: 3 | Idioma: ES ID: 27670 Fecha…" at bounding box center [600, 293] width 584 height 150
click at [57, 22] on link "Terminar Llamada" at bounding box center [39, 20] width 63 height 35
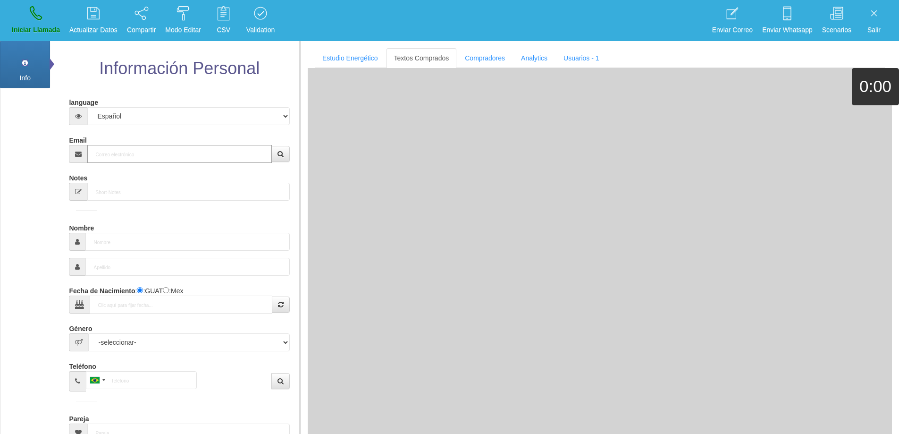
click at [137, 152] on input "Email" at bounding box center [179, 154] width 184 height 18
paste input "[EMAIL_ADDRESS][DOMAIN_NAME]"
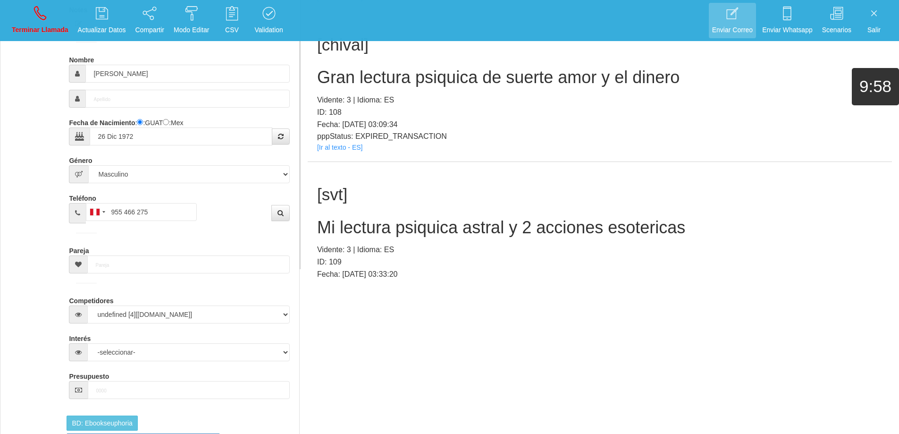
scroll to position [9473, 0]
